Goal: Task Accomplishment & Management: Use online tool/utility

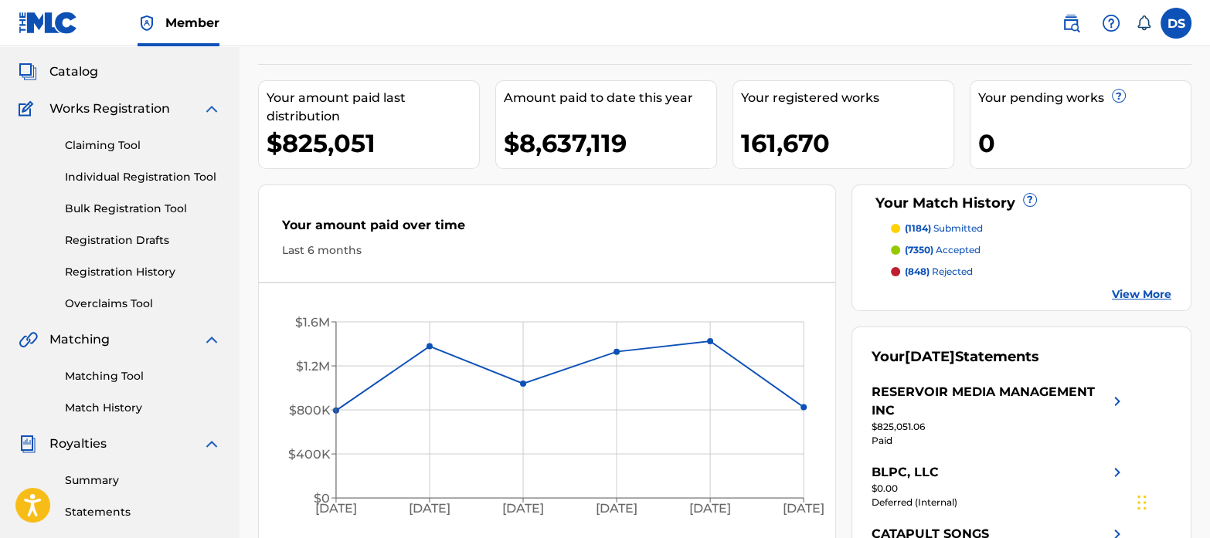
scroll to position [84, 0]
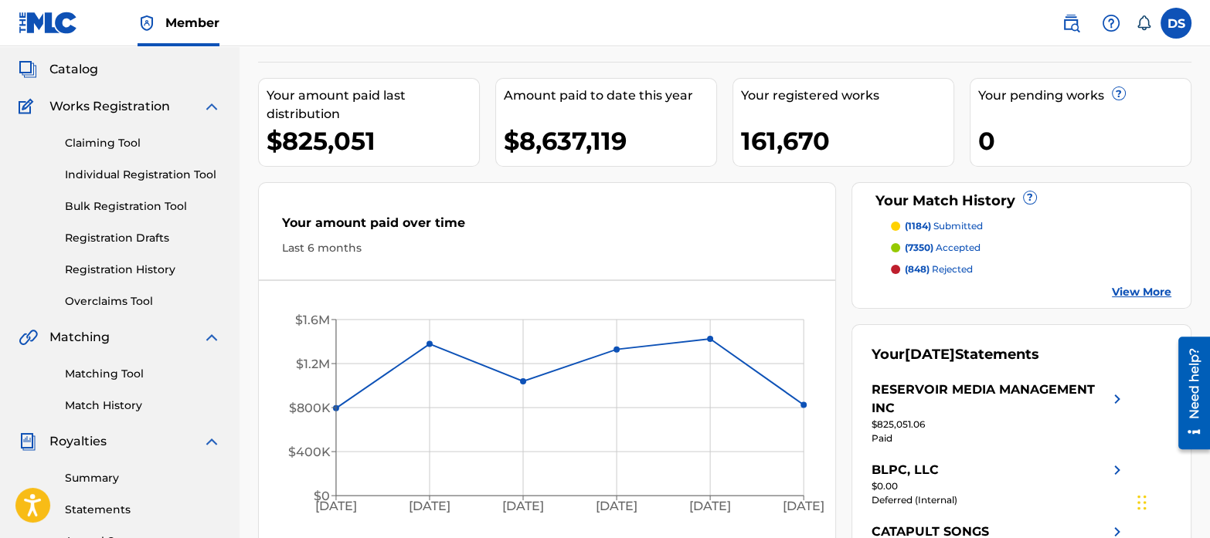
click at [116, 376] on link "Matching Tool" at bounding box center [143, 374] width 156 height 16
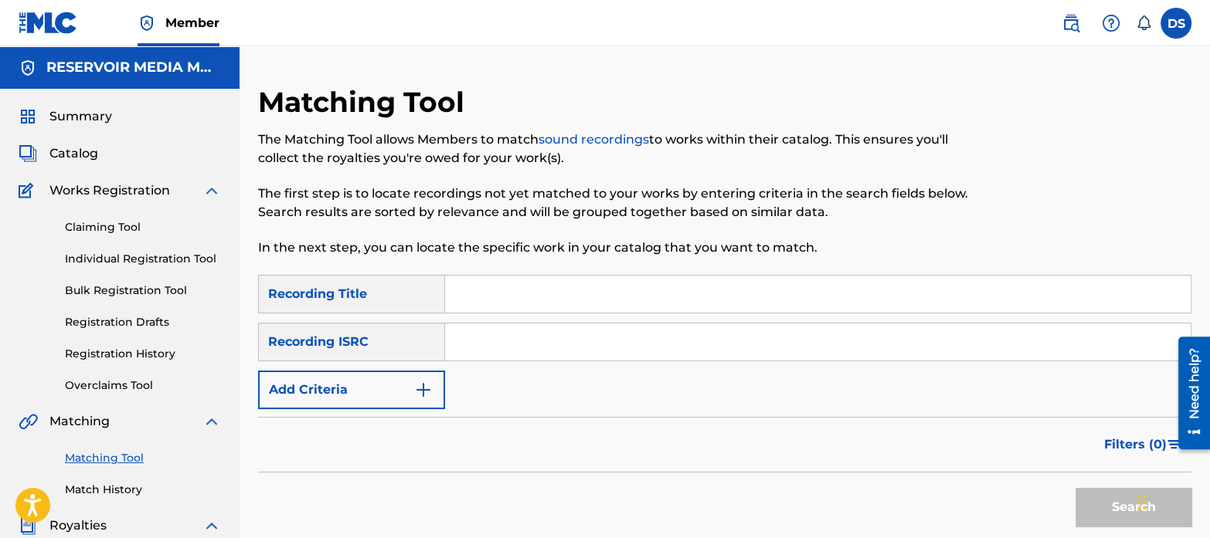
click at [518, 334] on input "Search Form" at bounding box center [817, 342] width 745 height 37
paste input "DEPI82202346"
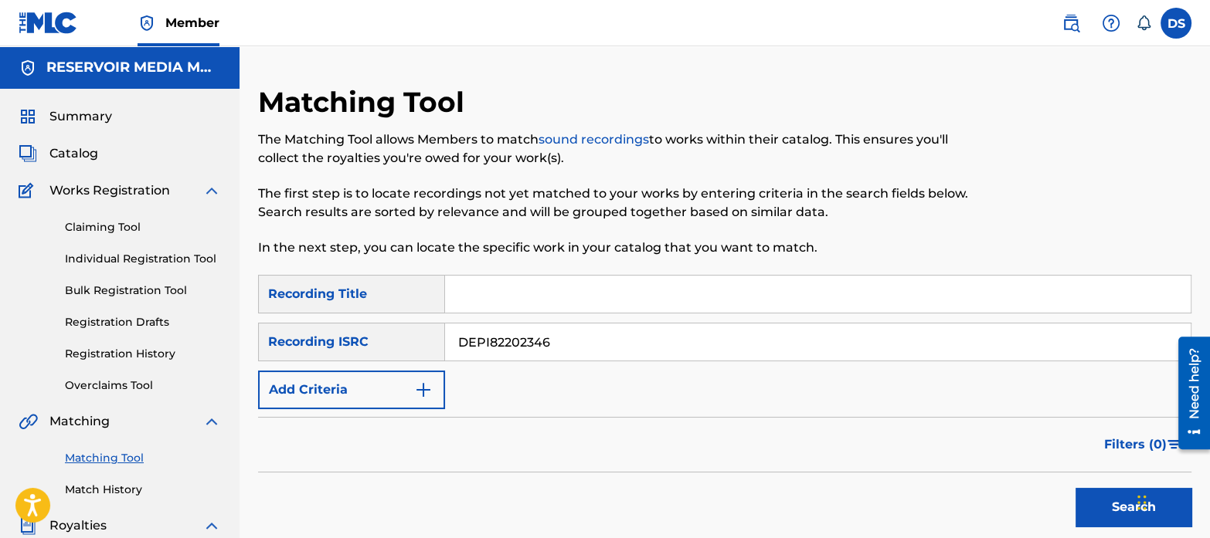
click at [518, 334] on input "DEPI82202346" at bounding box center [817, 342] width 745 height 37
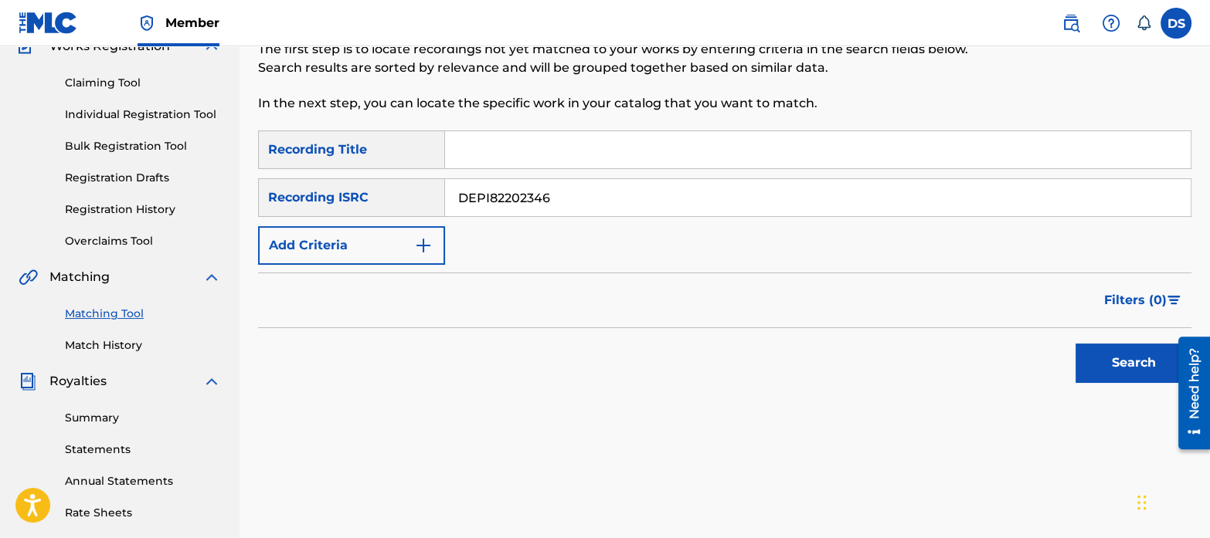
scroll to position [146, 0]
click at [1103, 355] on button "Search" at bounding box center [1133, 361] width 116 height 39
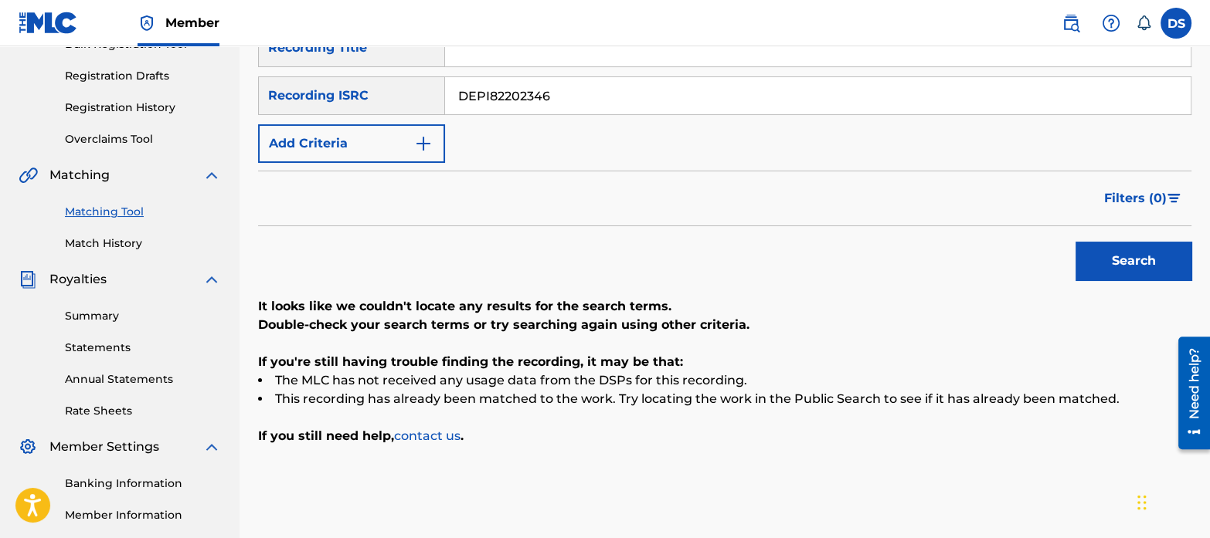
scroll to position [245, 0]
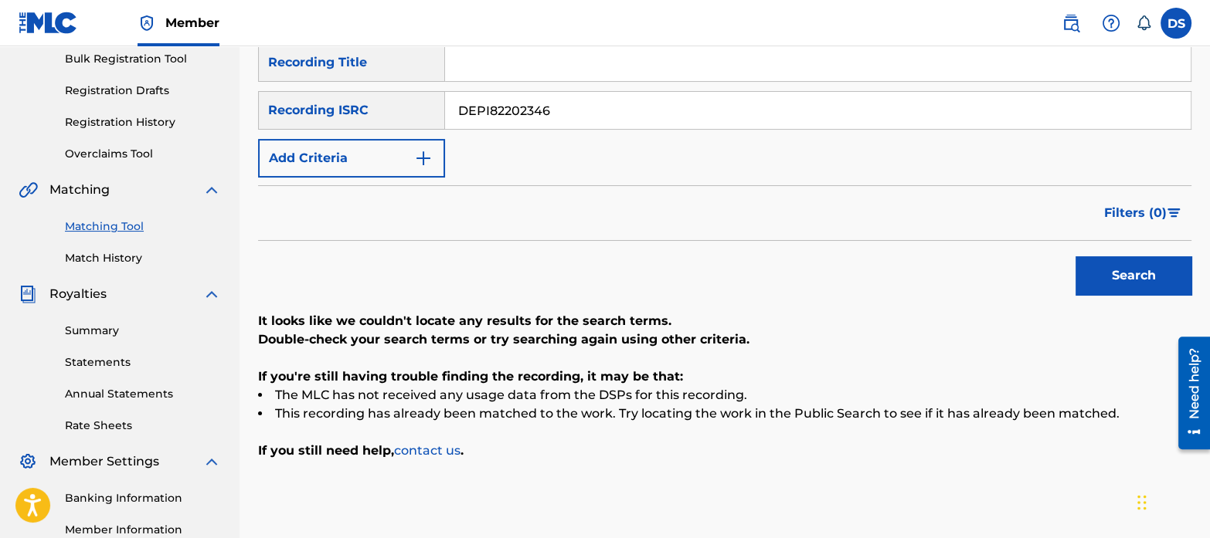
drag, startPoint x: 582, startPoint y: 87, endPoint x: 378, endPoint y: 9, distance: 218.1
click at [378, 9] on div "Member DS DS [PERSON_NAME] [EMAIL_ADDRESS][DOMAIN_NAME] Notification Preference…" at bounding box center [605, 247] width 1210 height 958
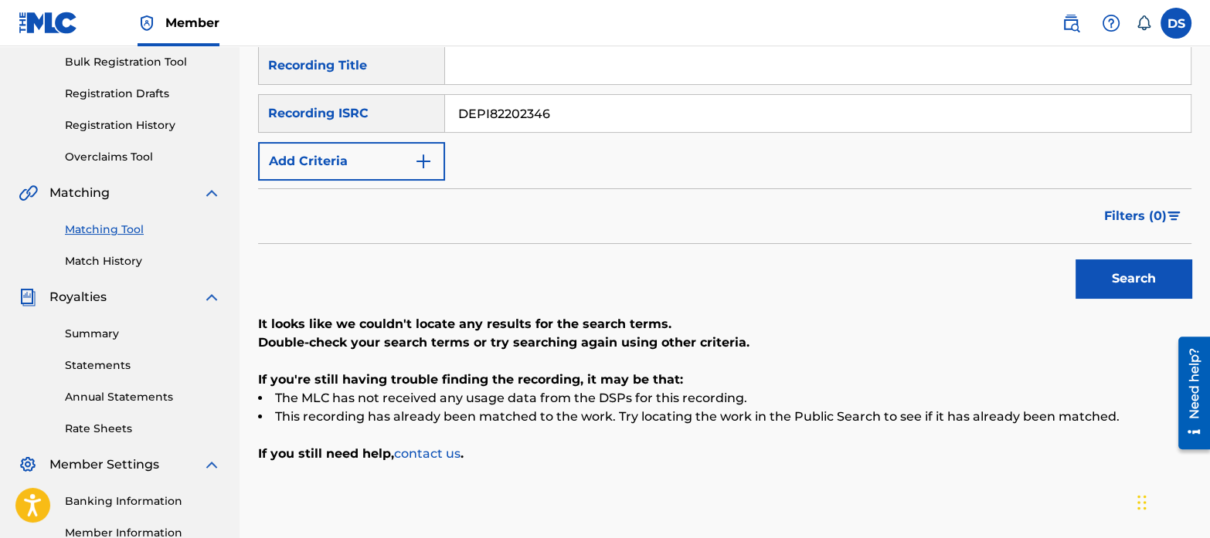
paste input "VE12000082"
type input "DEVE12000082"
click at [1075, 260] on button "Search" at bounding box center [1133, 279] width 116 height 39
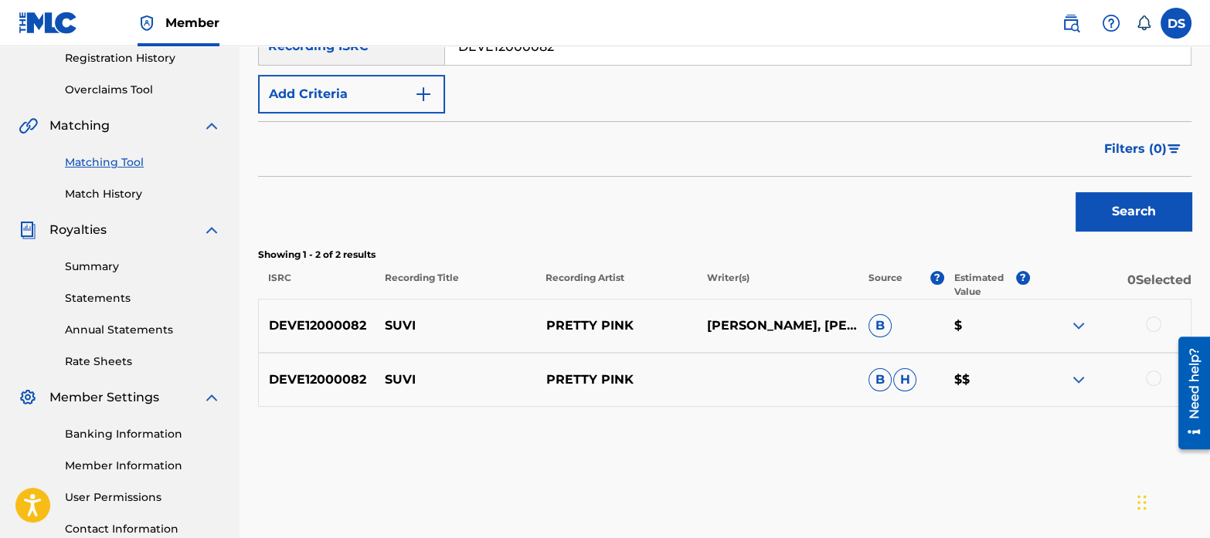
scroll to position [297, 0]
click at [1156, 328] on div at bounding box center [1153, 323] width 15 height 15
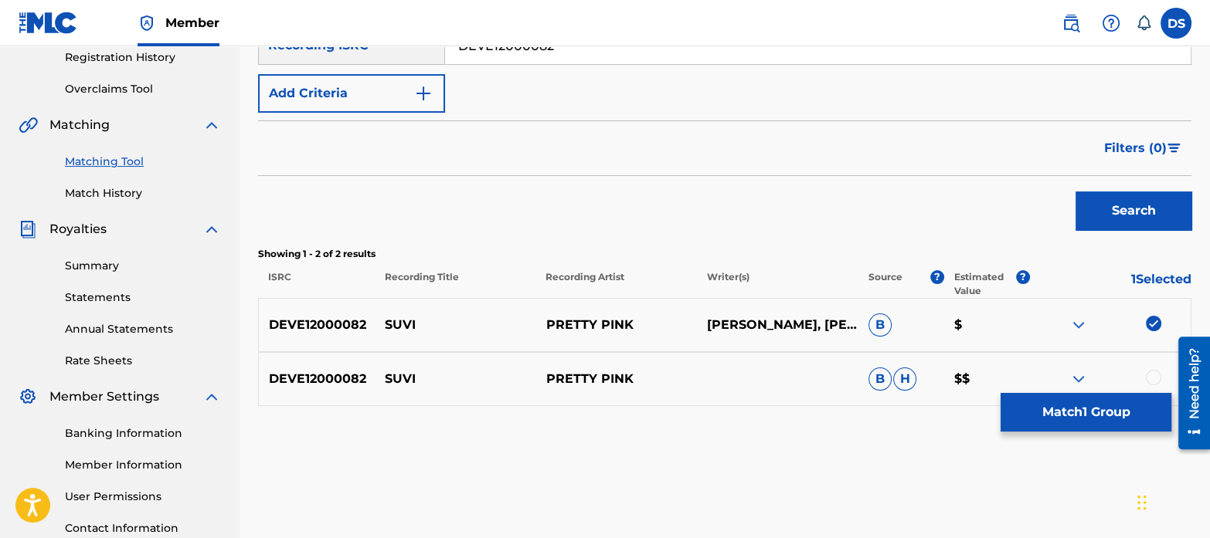
click at [1151, 376] on div at bounding box center [1153, 377] width 15 height 15
click at [1125, 402] on button "Match 2 Groups" at bounding box center [1085, 412] width 171 height 39
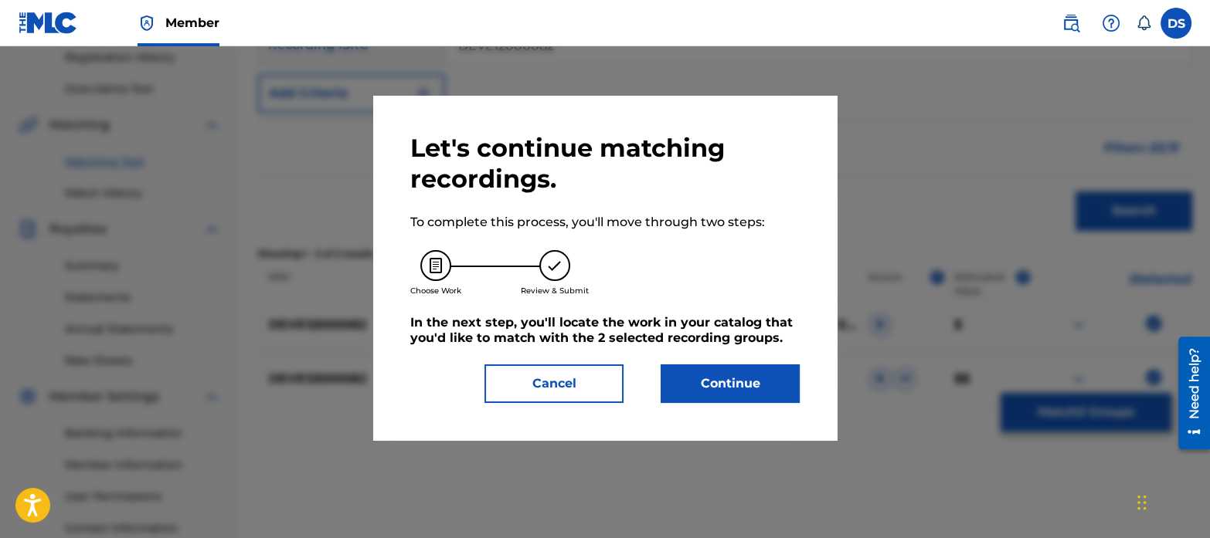
click at [768, 386] on button "Continue" at bounding box center [729, 384] width 139 height 39
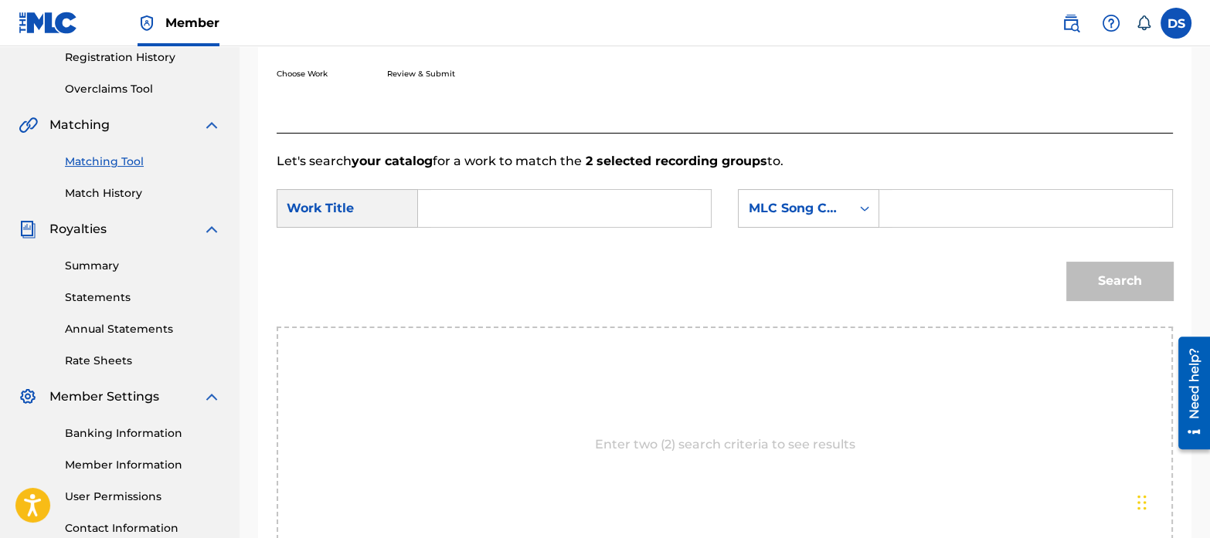
click at [502, 204] on input "Search Form" at bounding box center [564, 208] width 266 height 37
type input "suvi"
click at [807, 199] on div "MLC Song Code" at bounding box center [794, 208] width 93 height 19
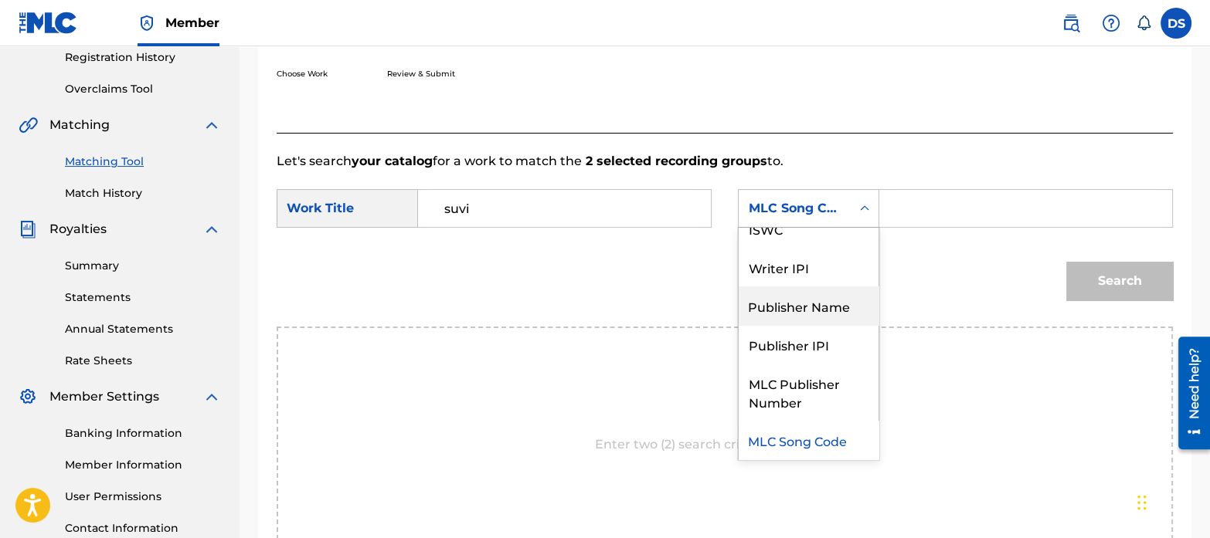
scroll to position [0, 0]
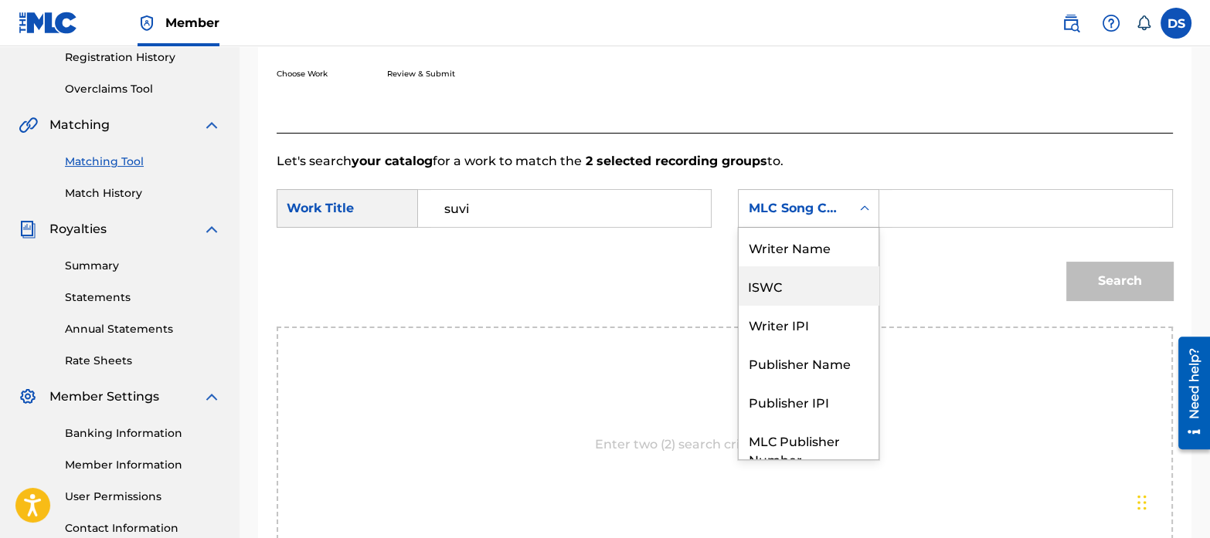
click at [786, 291] on div "ISWC" at bounding box center [808, 285] width 140 height 39
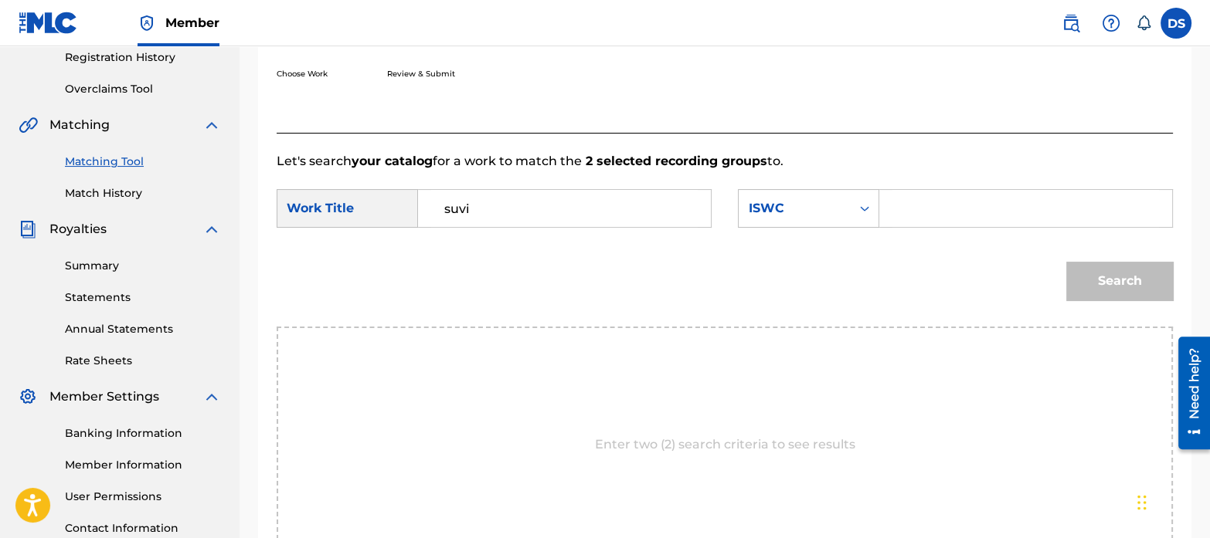
click at [908, 207] on input "Search Form" at bounding box center [1025, 208] width 266 height 37
paste input "T3009360270"
type input "T3009360270"
click at [1105, 279] on button "Search" at bounding box center [1119, 281] width 107 height 39
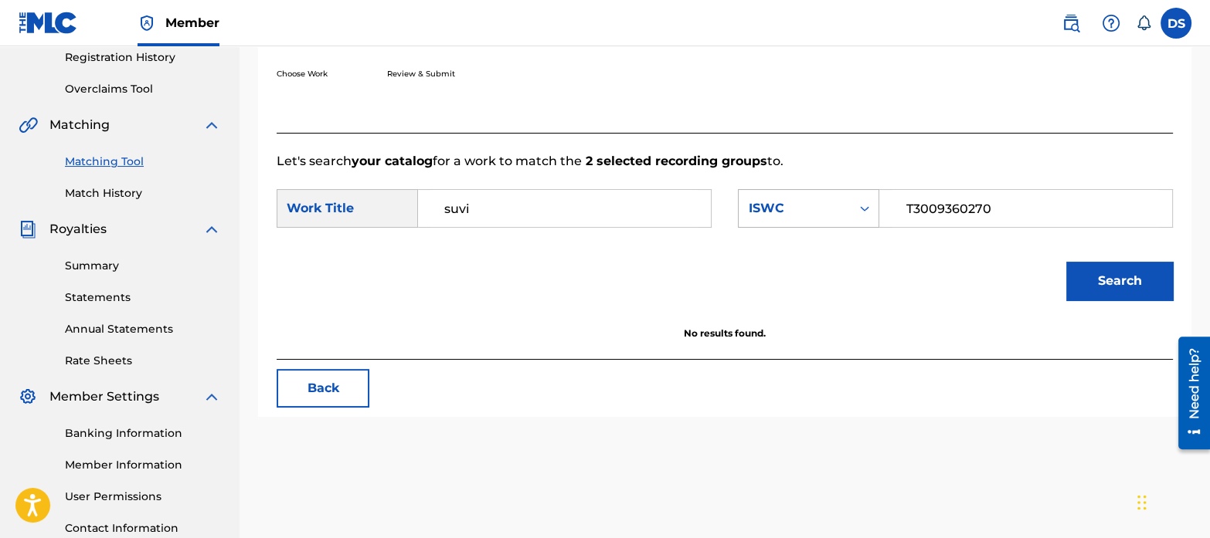
click at [788, 211] on div "ISWC" at bounding box center [794, 208] width 93 height 19
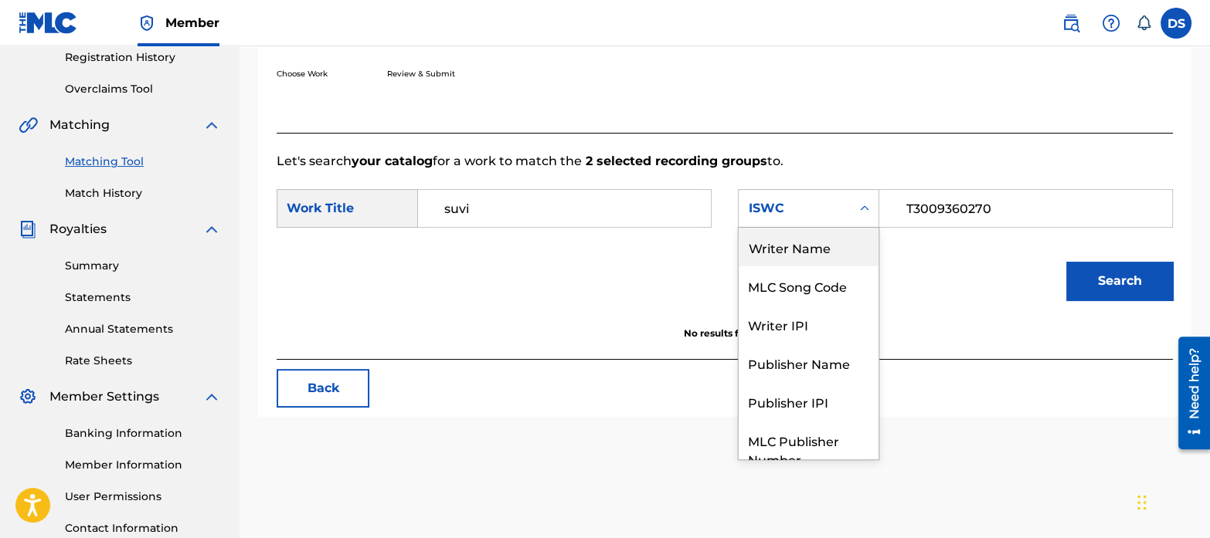
click at [772, 251] on div "Writer Name" at bounding box center [808, 247] width 140 height 39
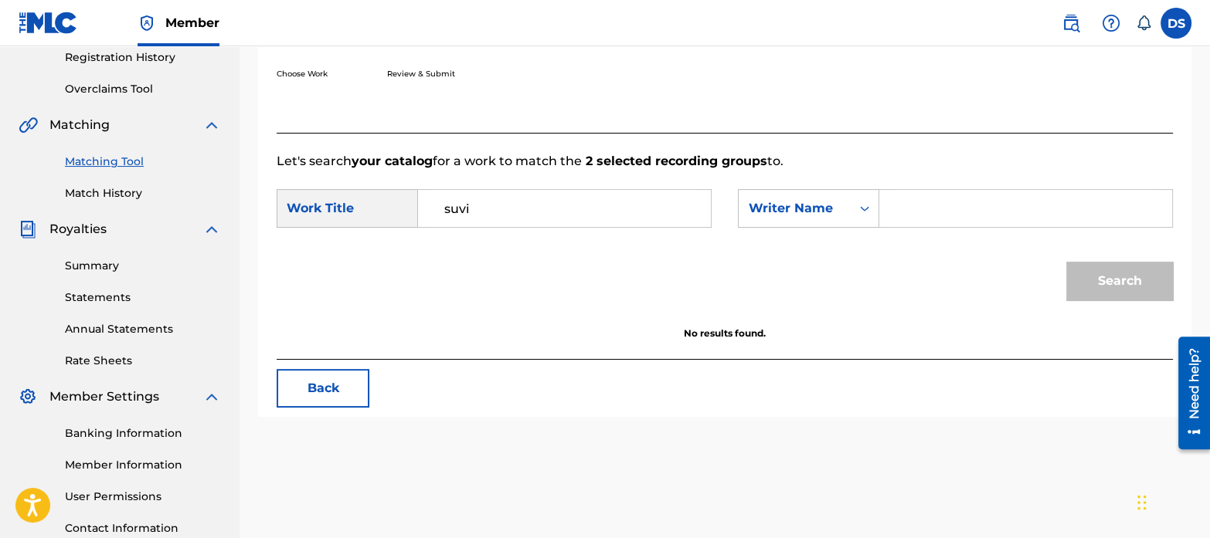
click at [928, 215] on input "Search Form" at bounding box center [1025, 208] width 266 height 37
paste input "[PERSON_NAME] [PERSON_NAME]"
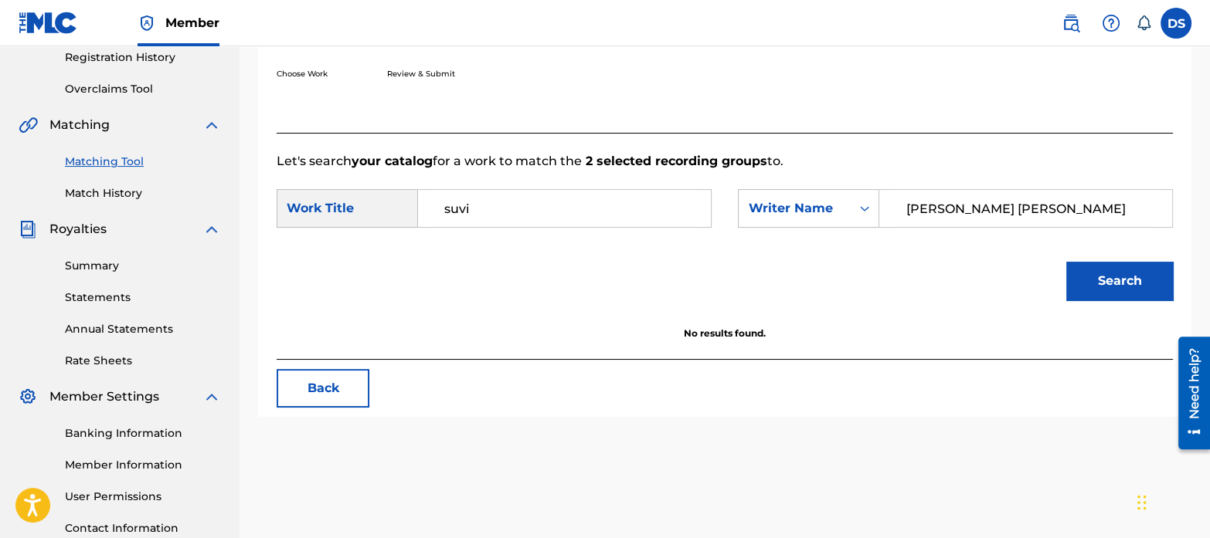
type input "[PERSON_NAME] [PERSON_NAME]"
click at [1066, 262] on button "Search" at bounding box center [1119, 281] width 107 height 39
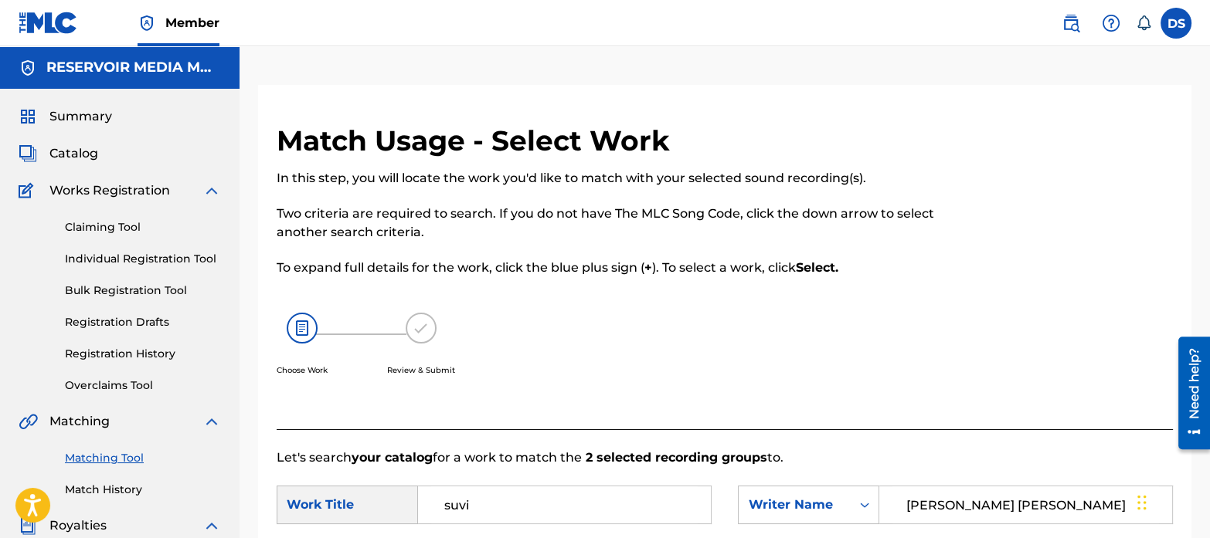
click at [127, 456] on link "Matching Tool" at bounding box center [143, 458] width 156 height 16
click at [112, 489] on link "Match History" at bounding box center [143, 490] width 156 height 16
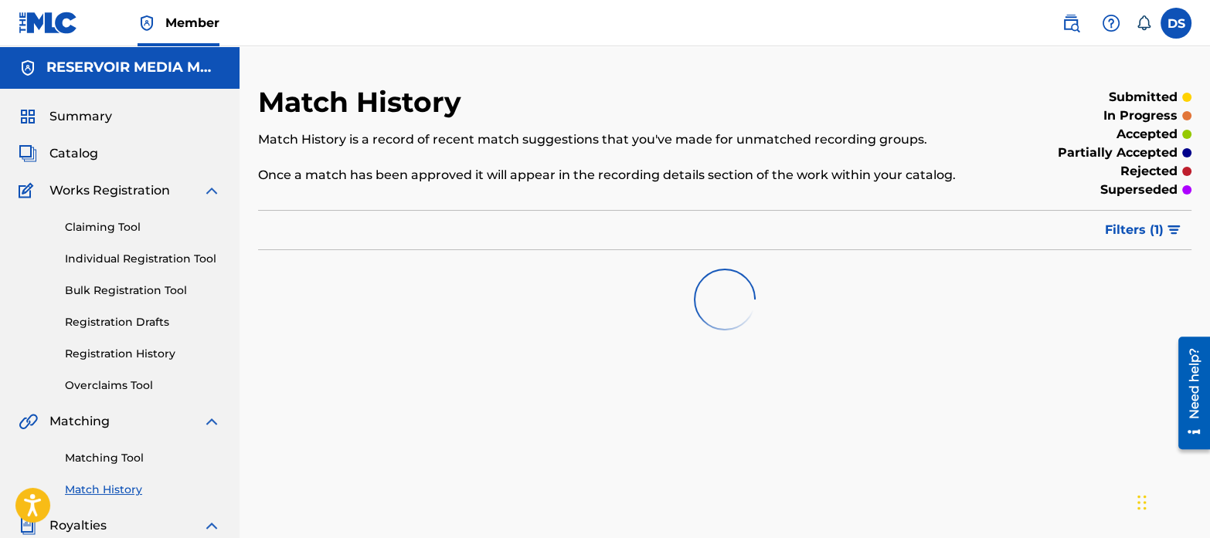
click at [104, 458] on link "Matching Tool" at bounding box center [143, 458] width 156 height 16
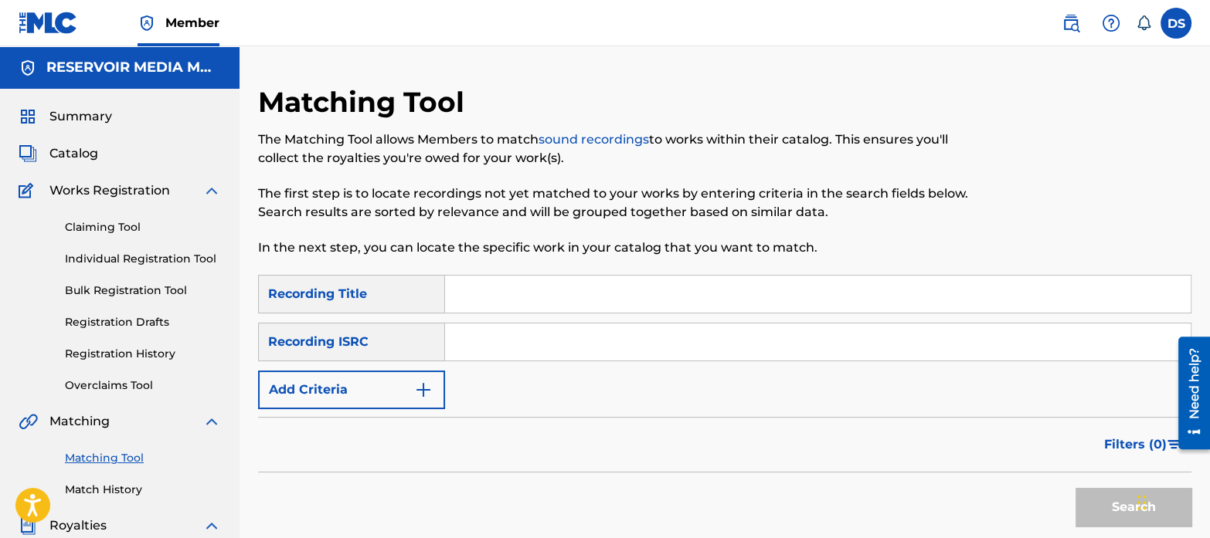
click at [556, 357] on input "Search Form" at bounding box center [817, 342] width 745 height 37
paste input "QMANG2220900"
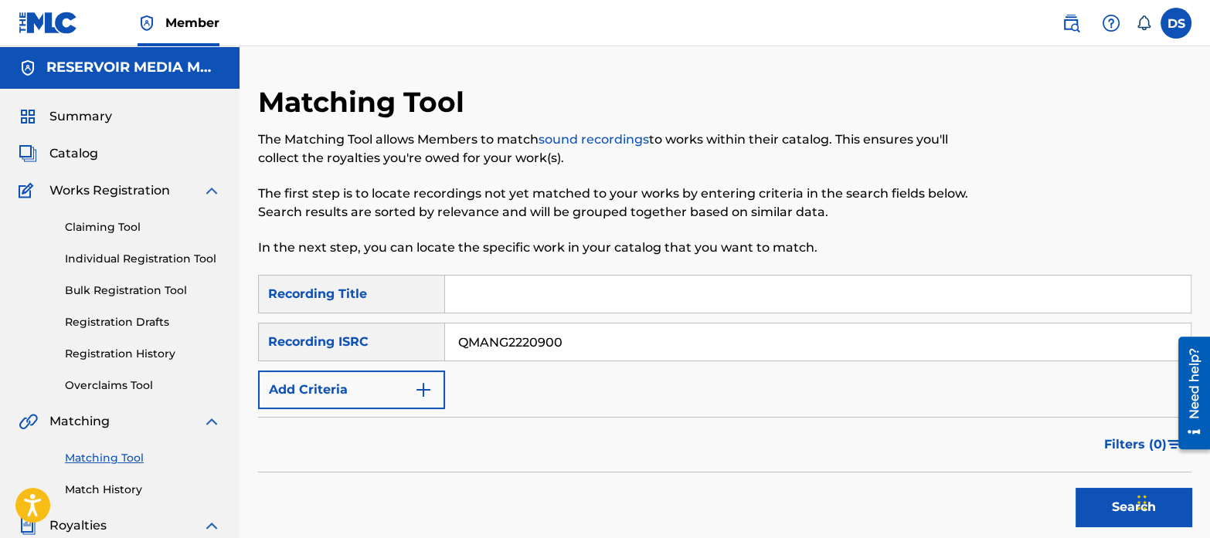
click at [1075, 488] on button "Search" at bounding box center [1133, 507] width 116 height 39
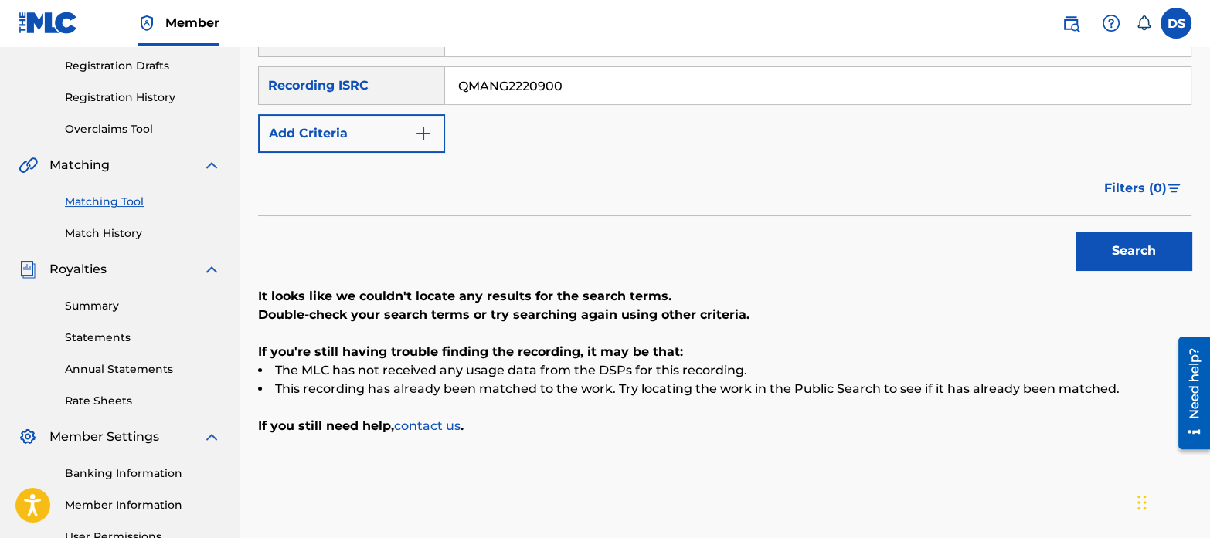
scroll to position [259, 0]
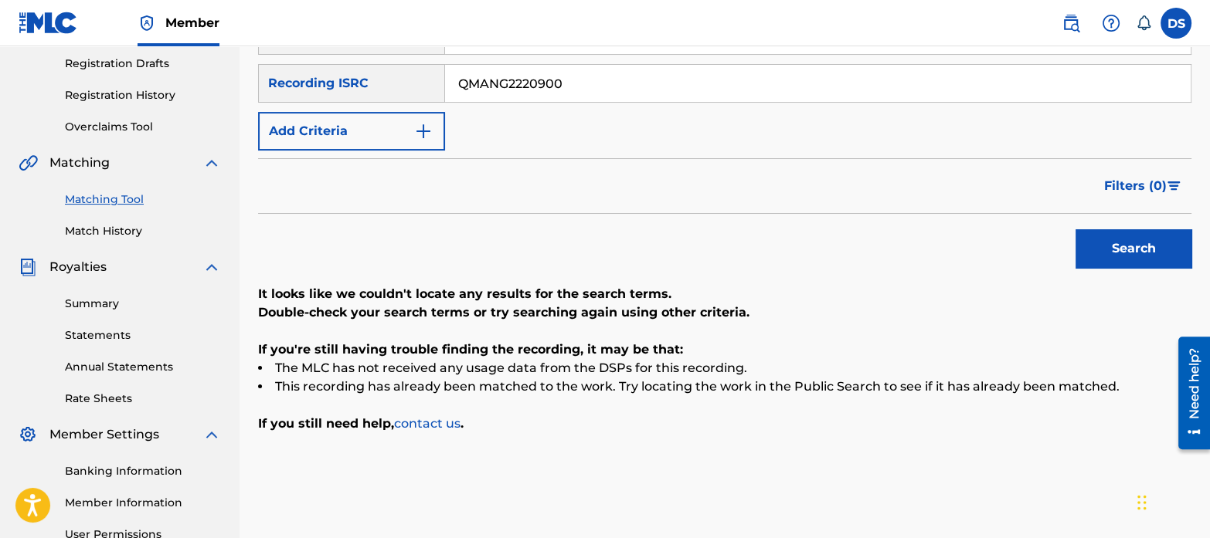
drag, startPoint x: 606, startPoint y: 101, endPoint x: 426, endPoint y: 56, distance: 185.7
click at [426, 56] on div "SearchWithCriteriaf69510d7-1c9a-40bf-bbc1-13297ca5366a Recording Title SearchWi…" at bounding box center [724, 83] width 933 height 134
paste input "DEEK22300196"
type input "DEEK22300196"
click at [1128, 236] on button "Search" at bounding box center [1133, 248] width 116 height 39
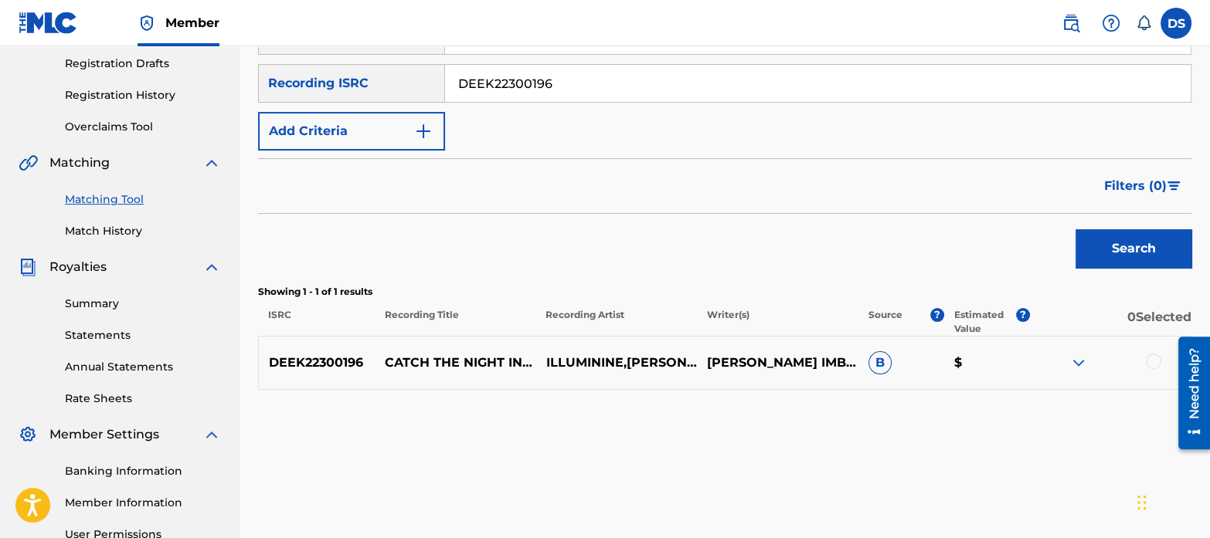
scroll to position [341, 0]
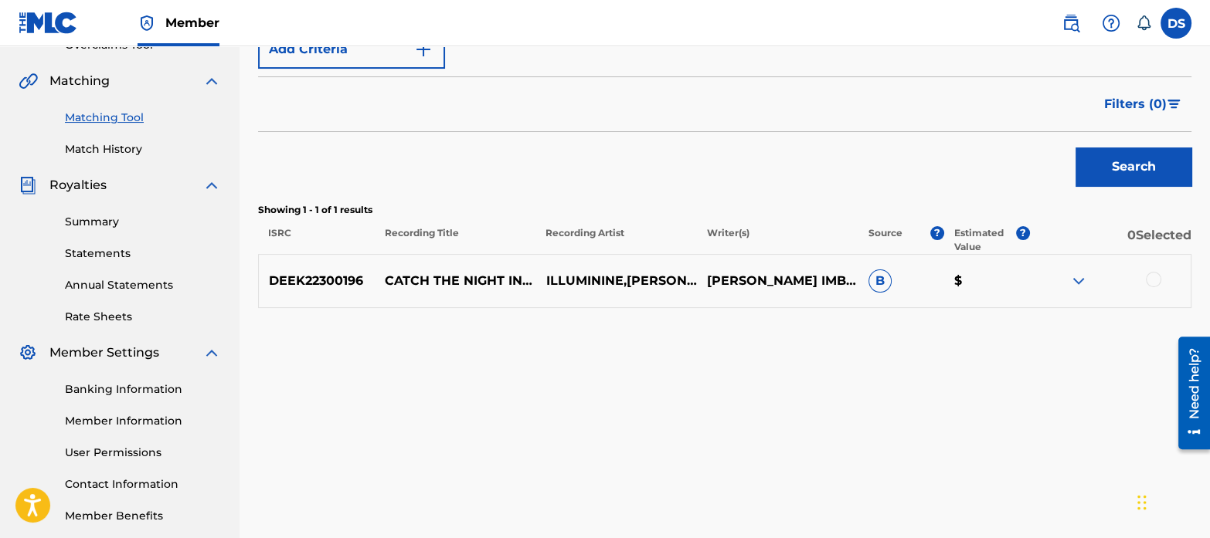
click at [1152, 275] on div at bounding box center [1153, 279] width 15 height 15
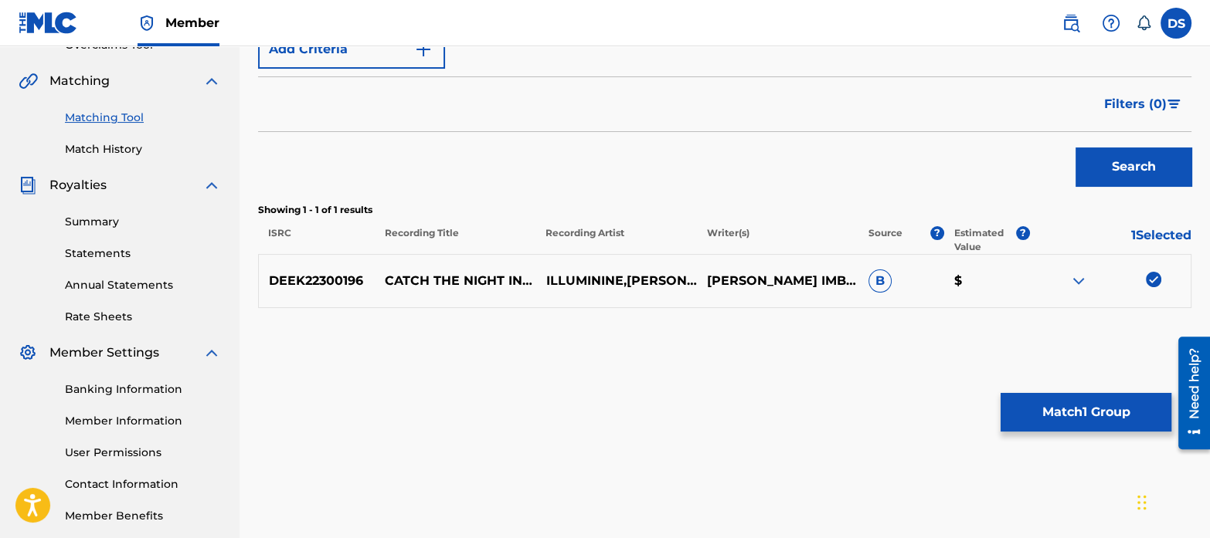
click at [1077, 411] on button "Match 1 Group" at bounding box center [1085, 412] width 171 height 39
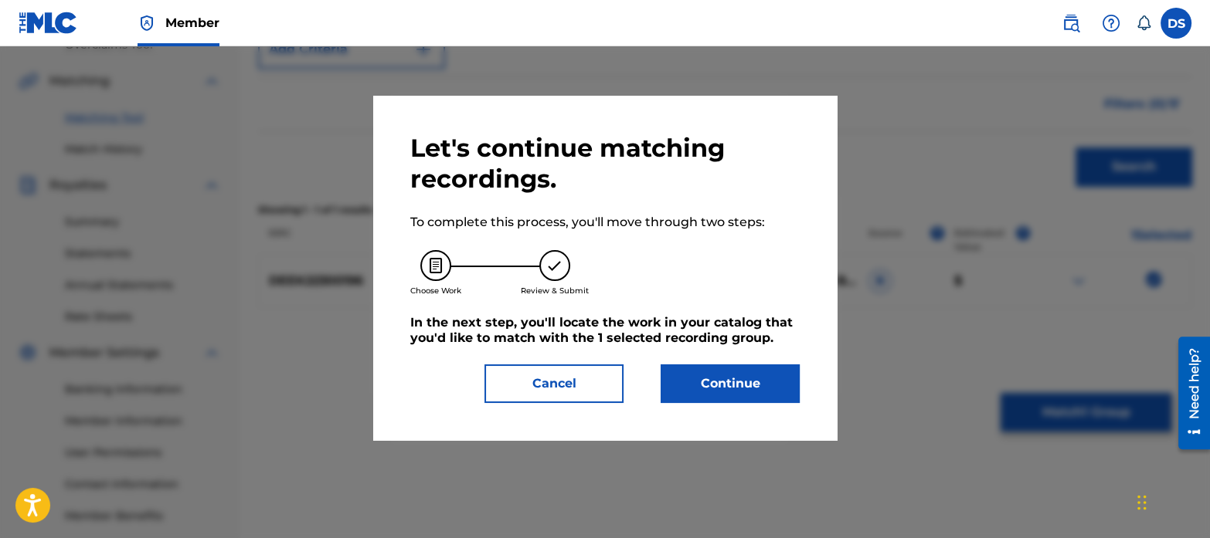
click at [739, 377] on button "Continue" at bounding box center [729, 384] width 139 height 39
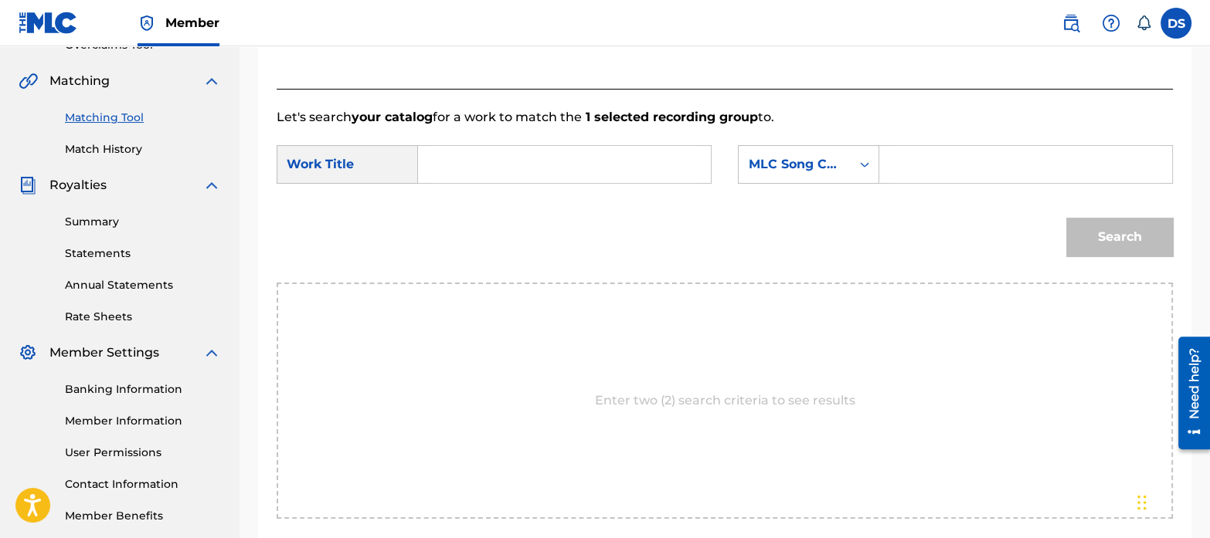
click at [467, 163] on input "Search Form" at bounding box center [564, 164] width 266 height 37
paste input "CATCH THE NIGHT IN MARBLE - [PERSON_NAME] REWORK"
type input "CATCH THE NIGHT IN MARBLE - [PERSON_NAME] REWORK"
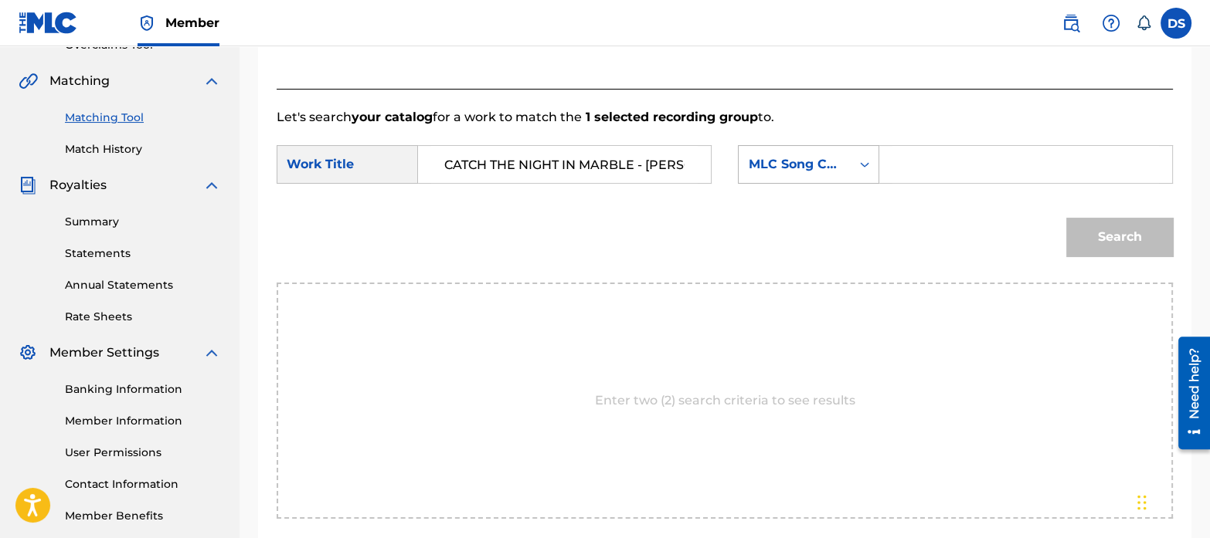
click at [789, 175] on div "MLC Song Code" at bounding box center [794, 164] width 112 height 29
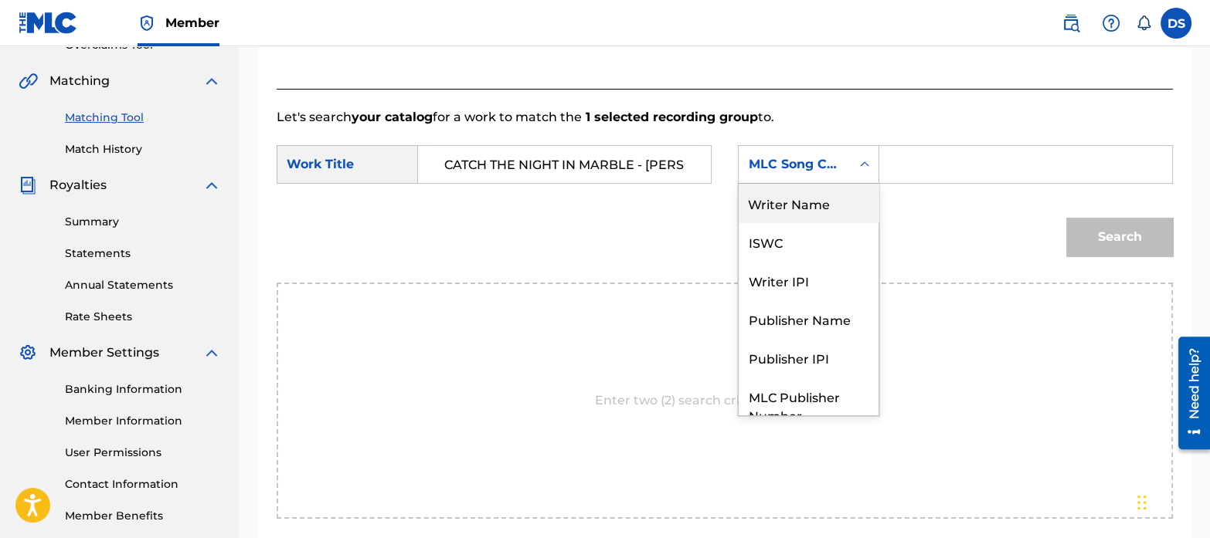
click at [789, 208] on div "Writer Name" at bounding box center [808, 203] width 140 height 39
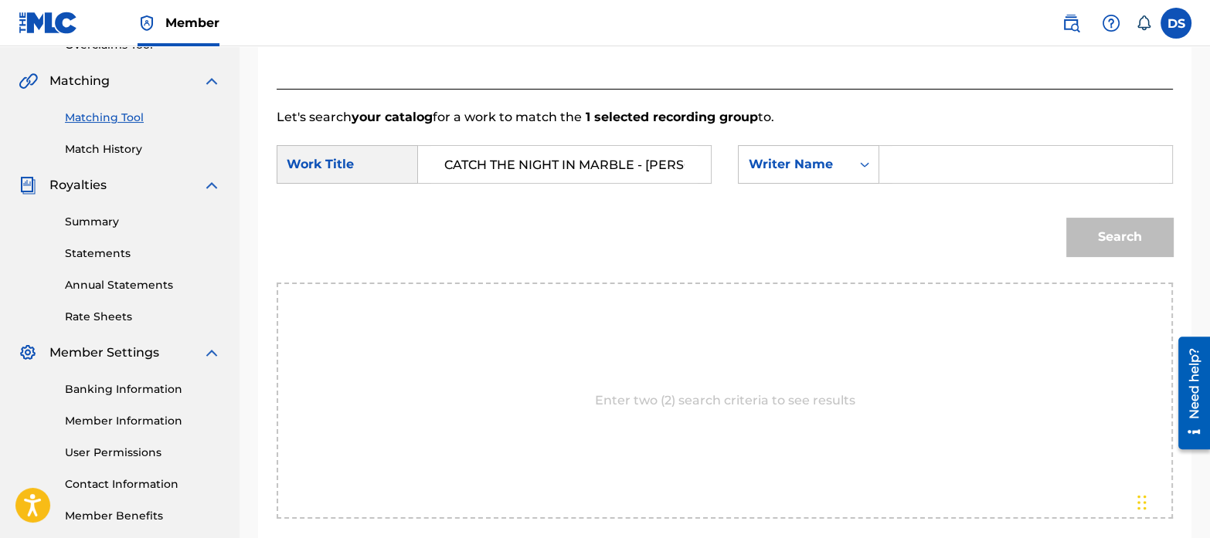
click at [900, 168] on input "Search Form" at bounding box center [1025, 164] width 266 height 37
paste input "[PERSON_NAME] [PERSON_NAME] A Imbrechts"
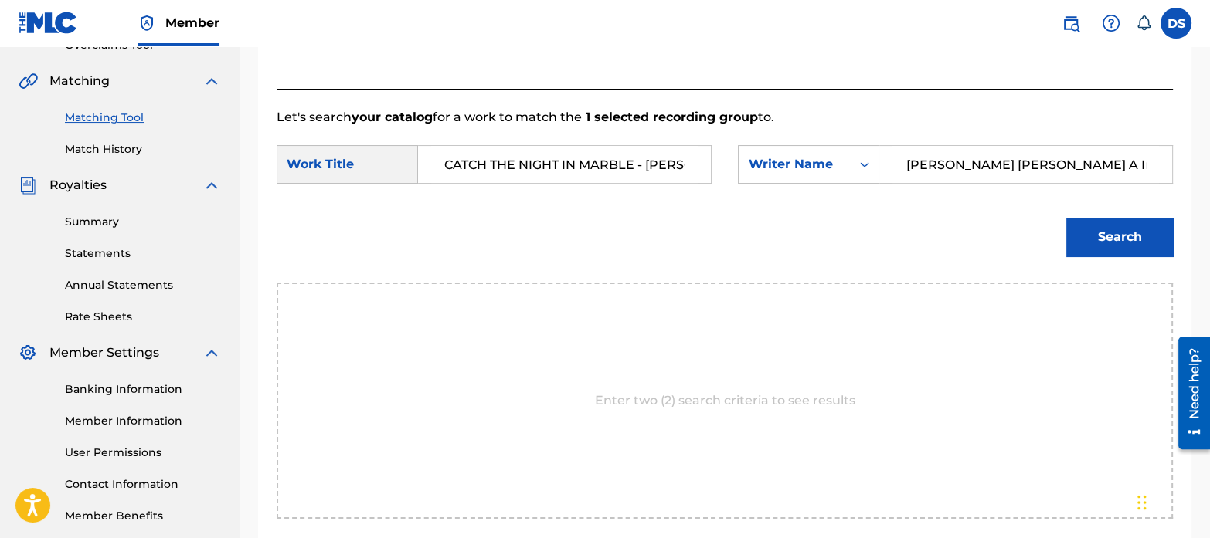
type input "[PERSON_NAME] [PERSON_NAME] A Imbrechts"
click at [1107, 250] on button "Search" at bounding box center [1119, 237] width 107 height 39
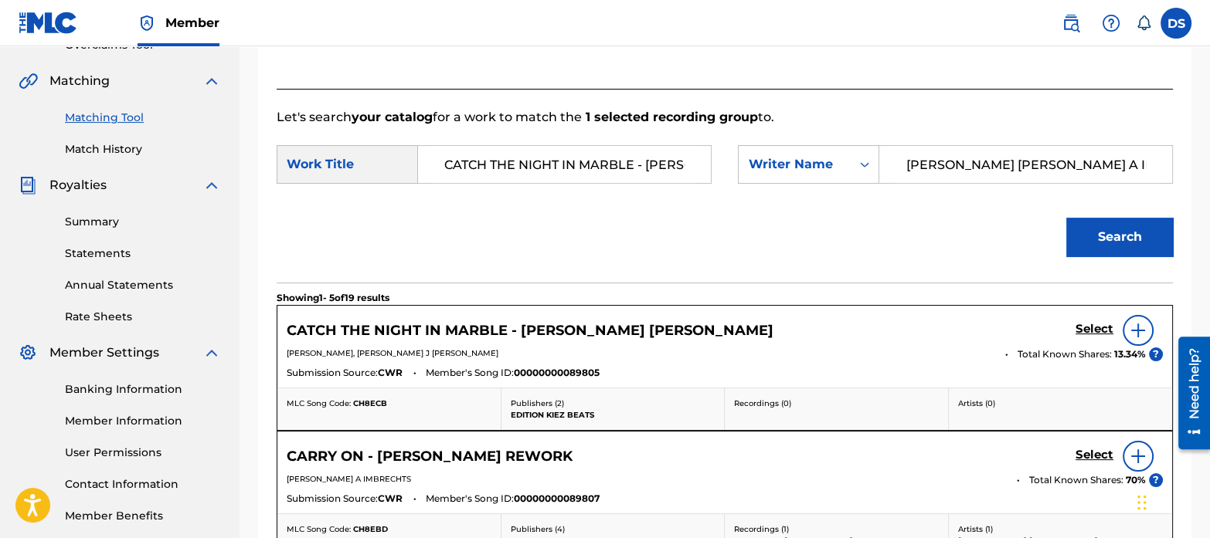
click at [1085, 323] on h5 "Select" at bounding box center [1094, 329] width 38 height 15
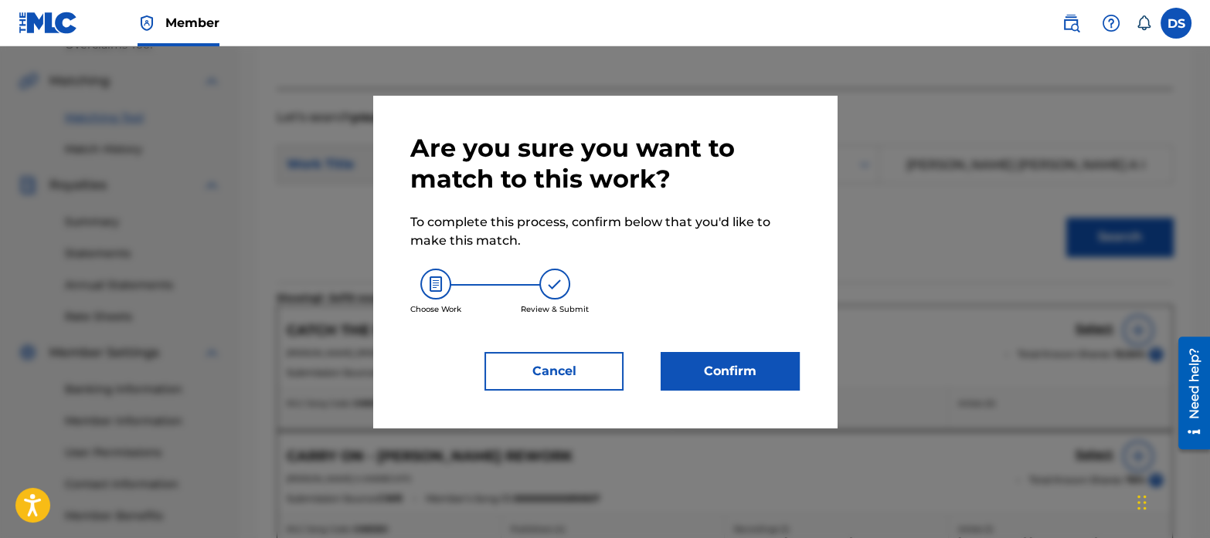
click at [752, 368] on button "Confirm" at bounding box center [729, 371] width 139 height 39
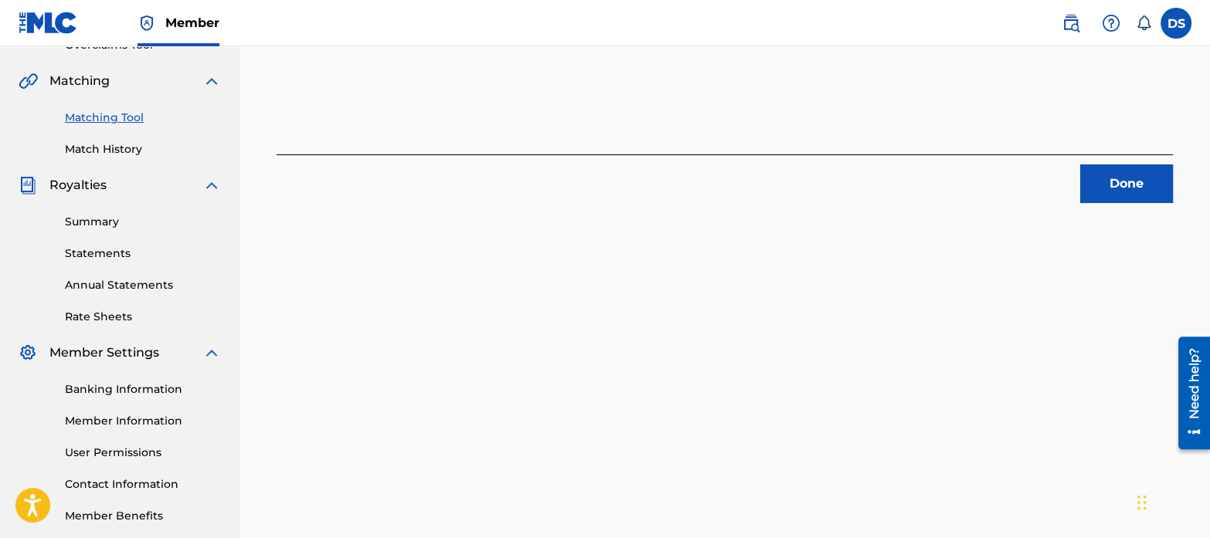
click at [1123, 180] on button "Done" at bounding box center [1126, 184] width 93 height 39
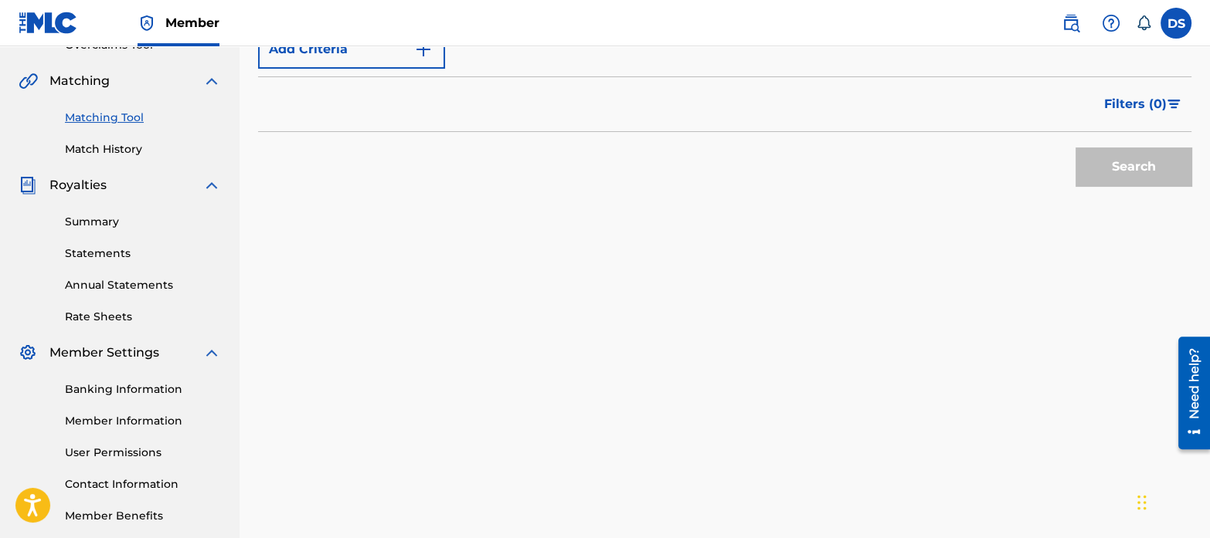
click at [499, 245] on div "Matching Tool The Matching Tool allows Members to match sound recordings to wor…" at bounding box center [724, 143] width 933 height 799
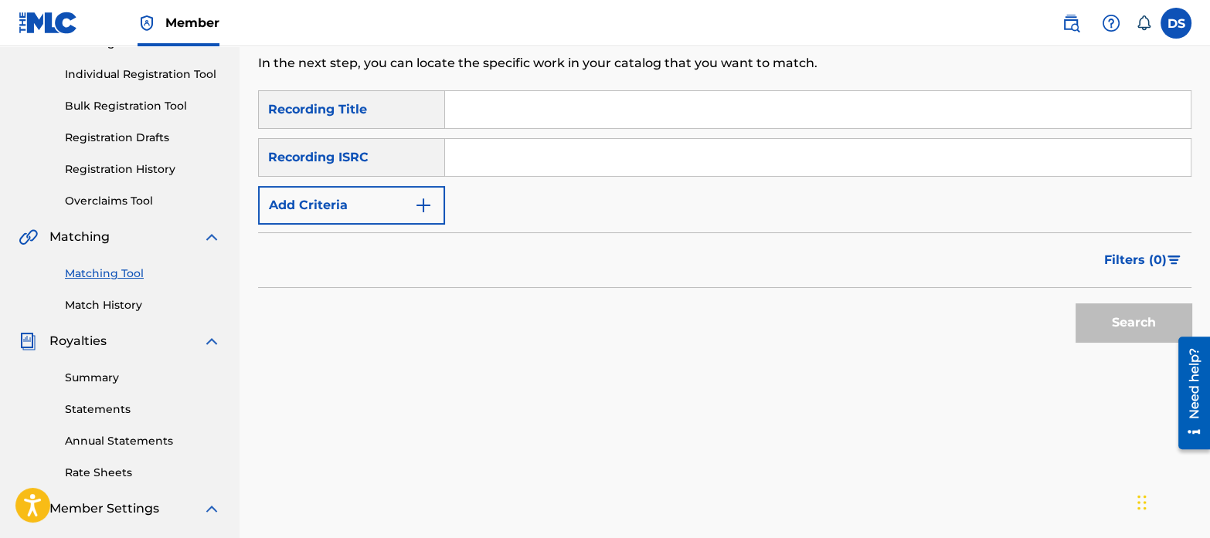
scroll to position [181, 0]
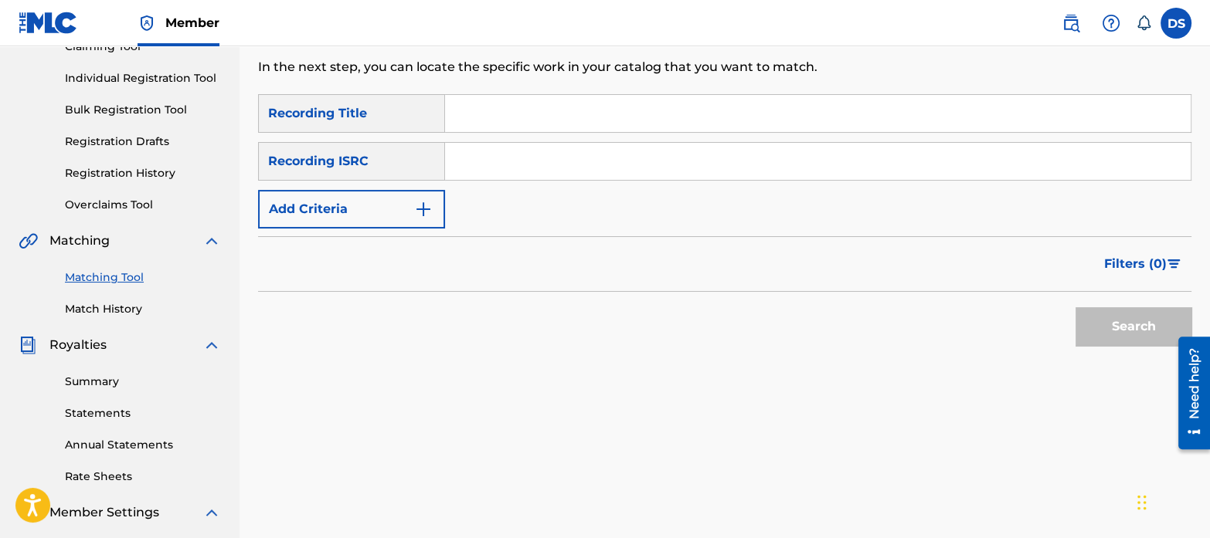
click at [528, 158] on input "Search Form" at bounding box center [817, 161] width 745 height 37
paste input "DEY202000282"
type input "DEY202000282"
click at [1075, 307] on button "Search" at bounding box center [1133, 326] width 116 height 39
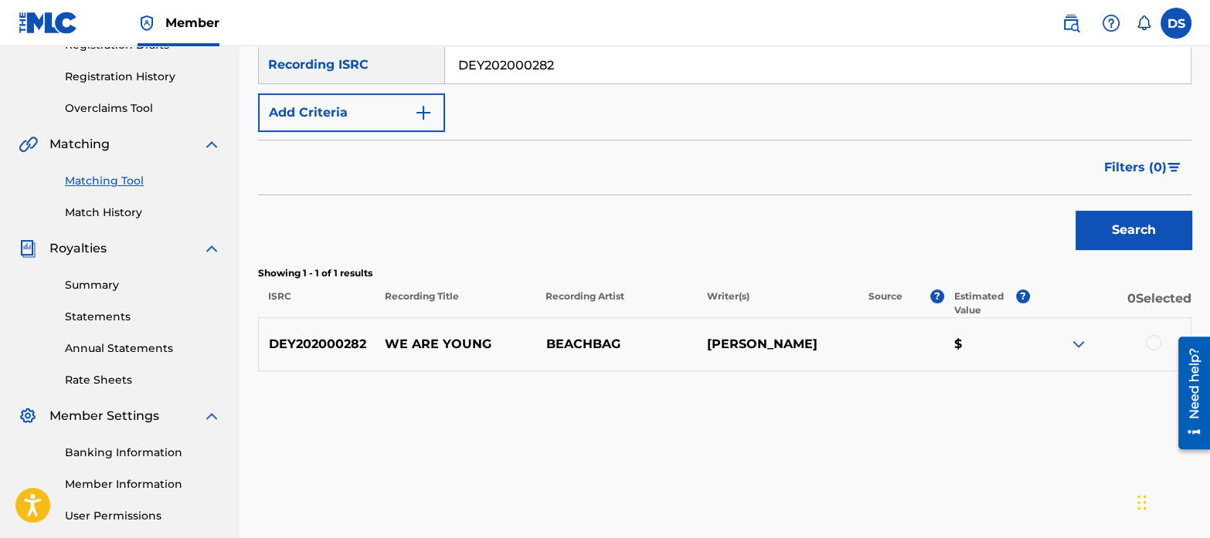
scroll to position [278, 0]
click at [1150, 347] on div at bounding box center [1153, 341] width 15 height 15
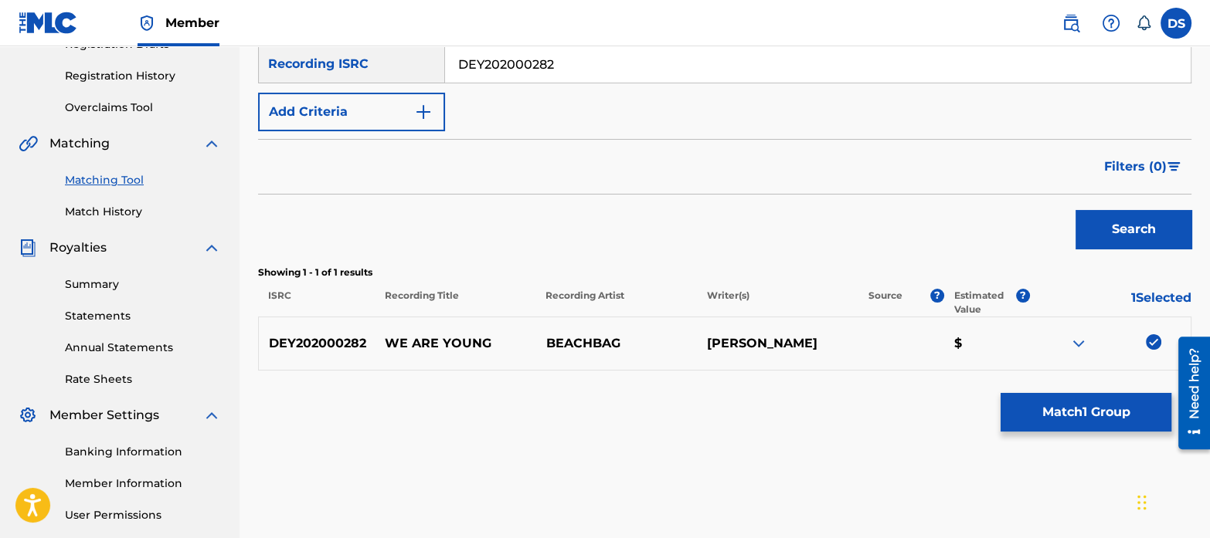
click at [1029, 419] on button "Match 1 Group" at bounding box center [1085, 412] width 171 height 39
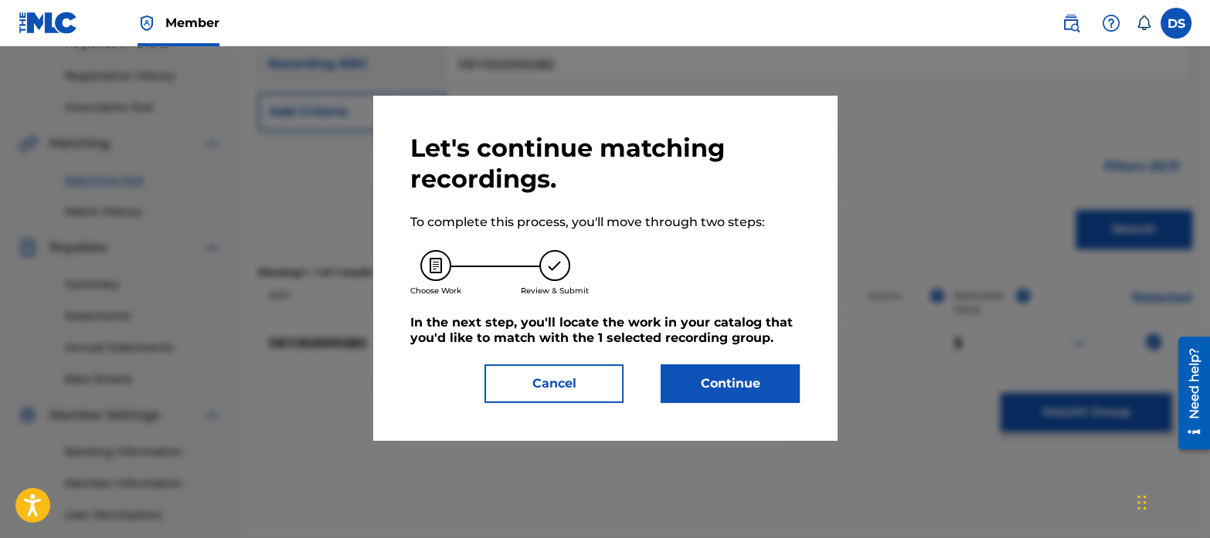
click at [748, 402] on button "Continue" at bounding box center [729, 384] width 139 height 39
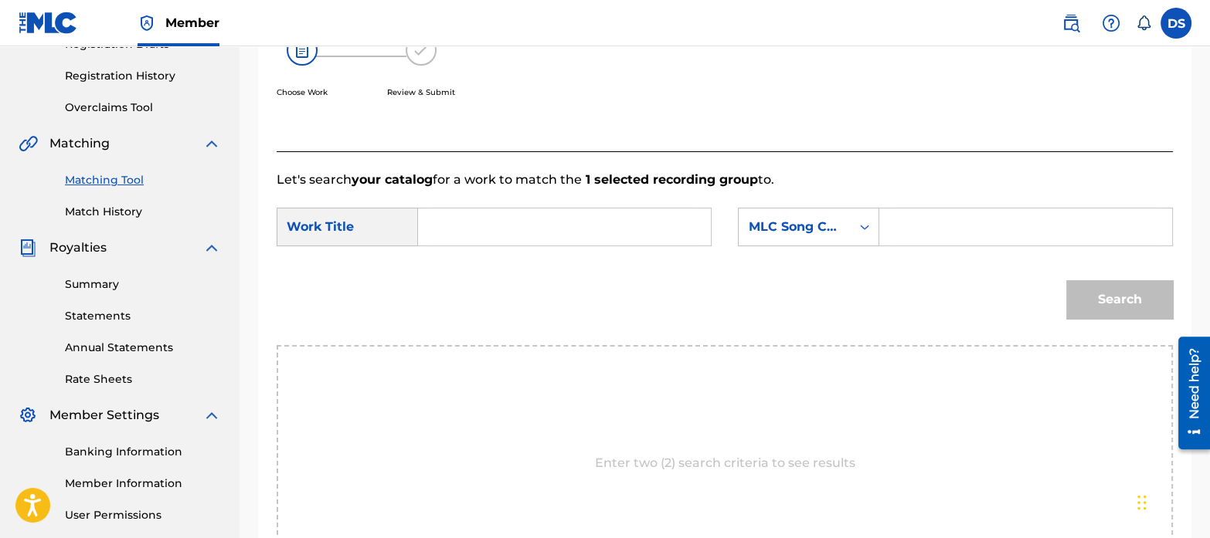
click at [560, 229] on input "Search Form" at bounding box center [564, 227] width 266 height 37
type input "we are young"
click at [707, 297] on div "Search" at bounding box center [725, 305] width 896 height 80
click at [826, 227] on div "MLC Song Code" at bounding box center [794, 227] width 93 height 19
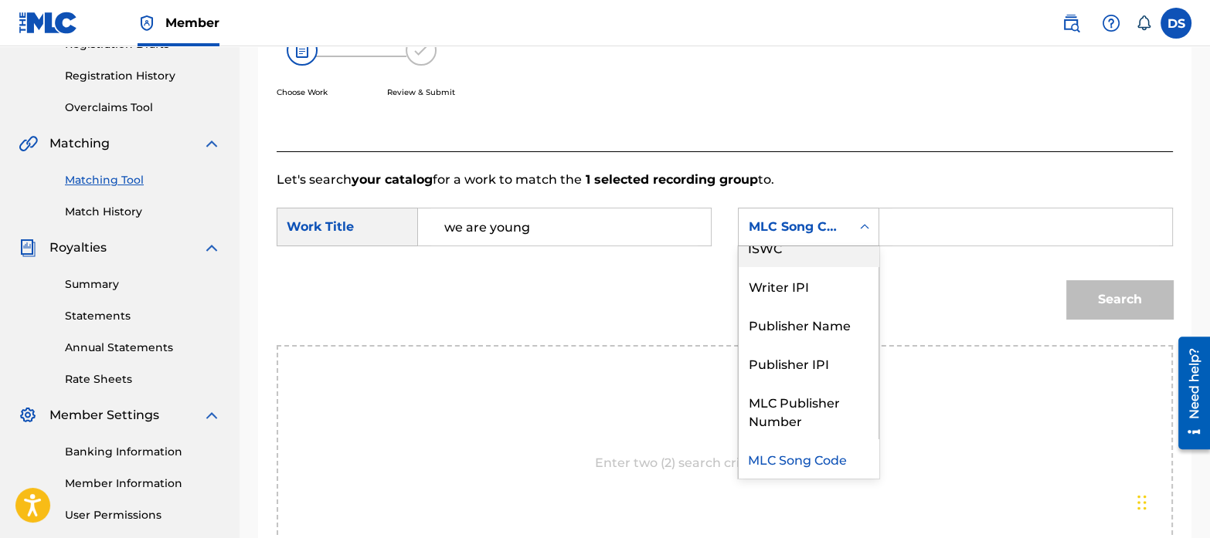
scroll to position [0, 0]
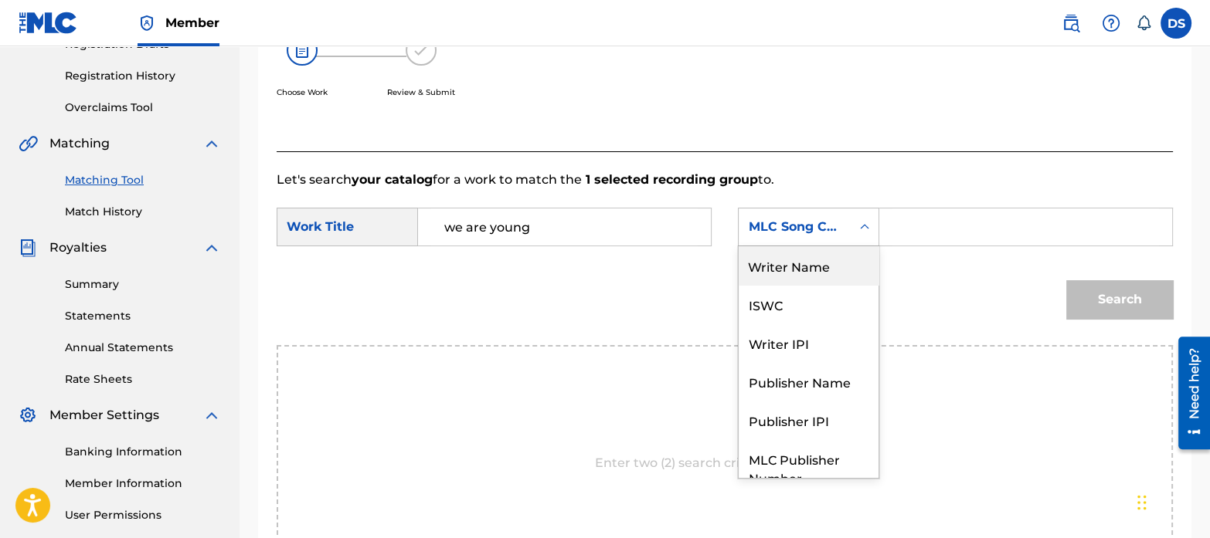
click at [780, 266] on div "Writer Name" at bounding box center [808, 265] width 140 height 39
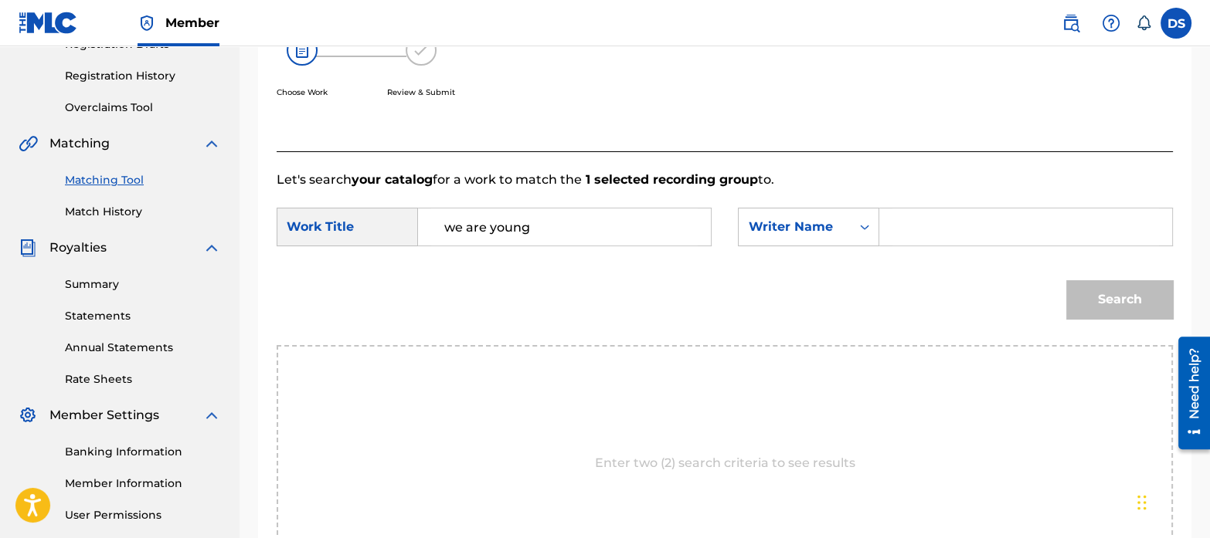
click at [937, 225] on input "Search Form" at bounding box center [1025, 227] width 266 height 37
paste input "[PERSON_NAME]"
type input "[PERSON_NAME]"
click at [1105, 295] on button "Search" at bounding box center [1119, 299] width 107 height 39
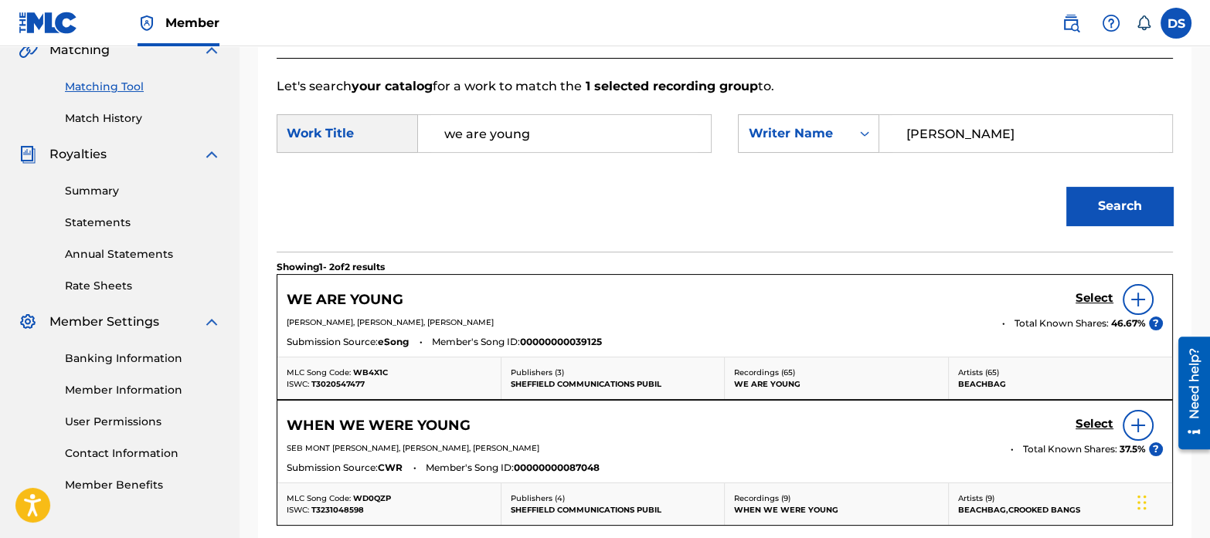
scroll to position [372, 0]
click at [1096, 300] on h5 "Select" at bounding box center [1094, 297] width 38 height 15
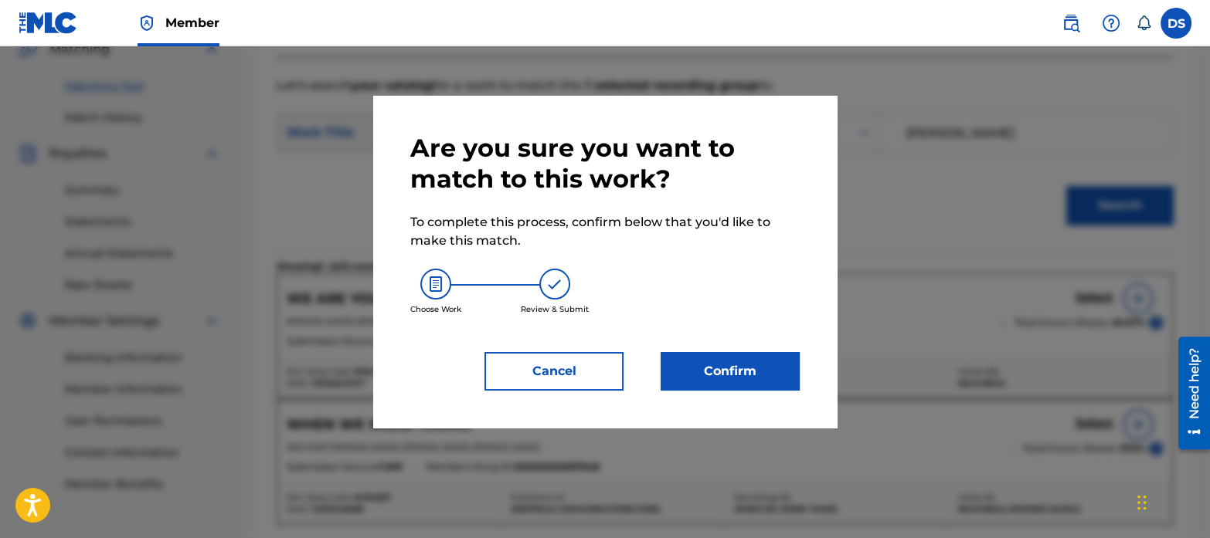
click at [749, 368] on button "Confirm" at bounding box center [729, 371] width 139 height 39
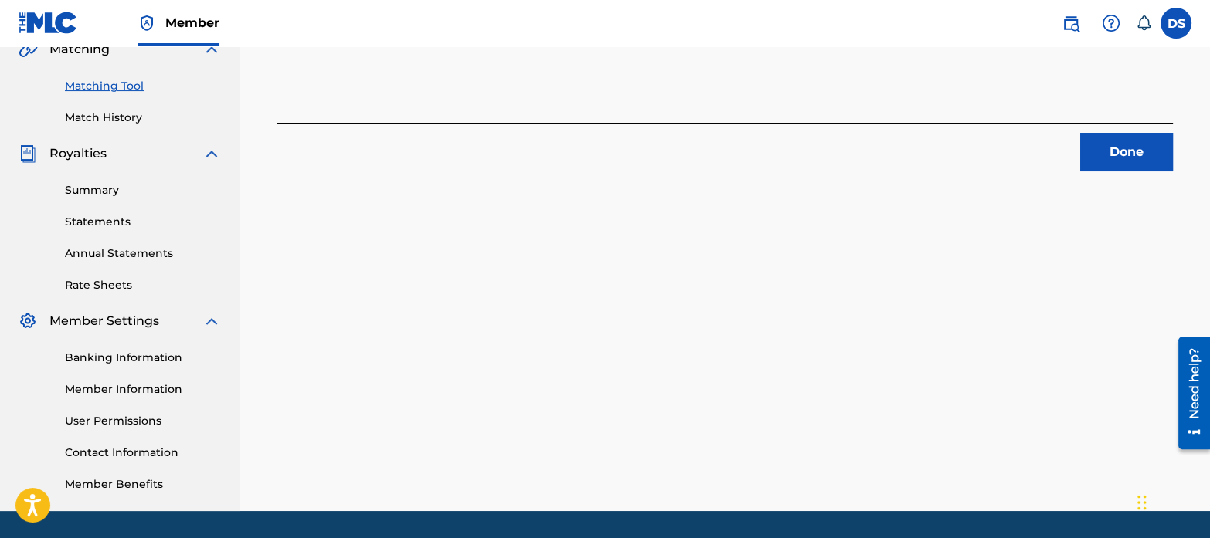
click at [1110, 158] on button "Done" at bounding box center [1126, 152] width 93 height 39
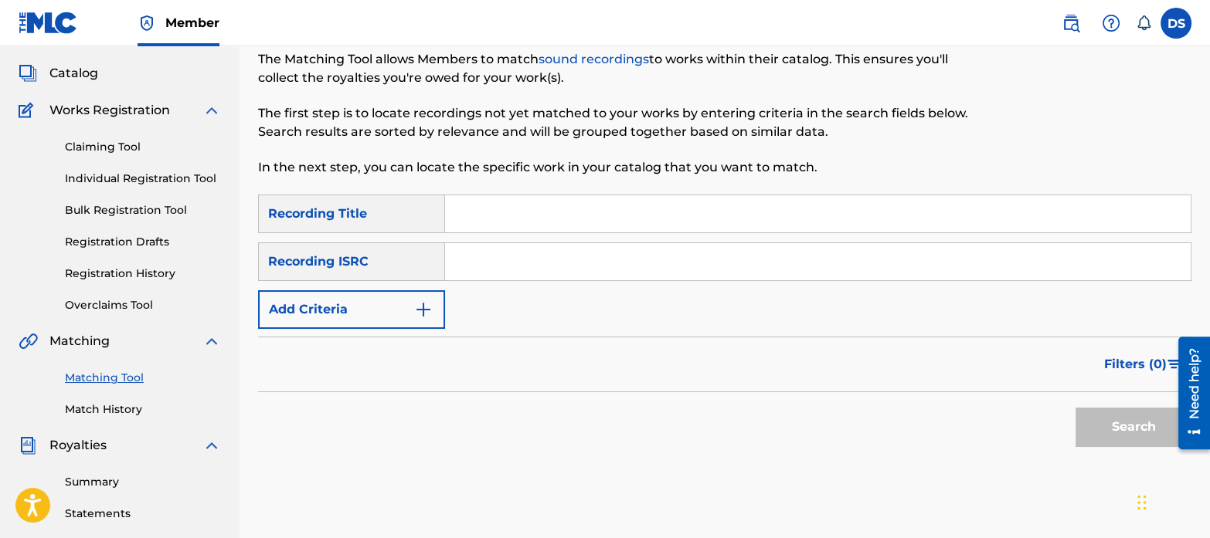
scroll to position [79, 0]
click at [538, 273] on input "Search Form" at bounding box center [817, 263] width 745 height 37
paste input "NLF711807228"
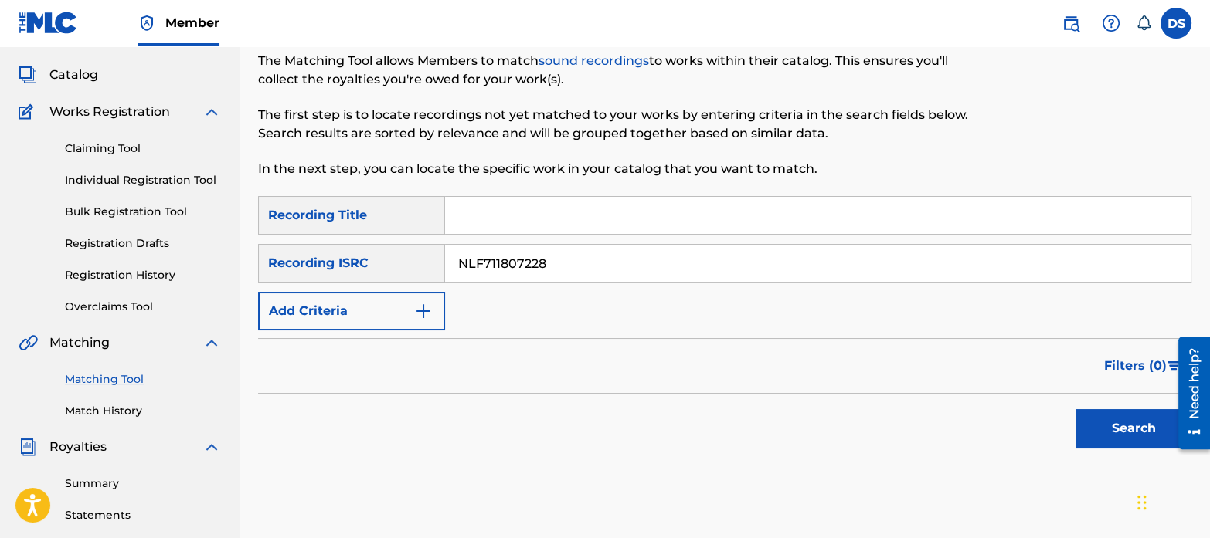
type input "NLF711807228"
click at [1075, 409] on button "Search" at bounding box center [1133, 428] width 116 height 39
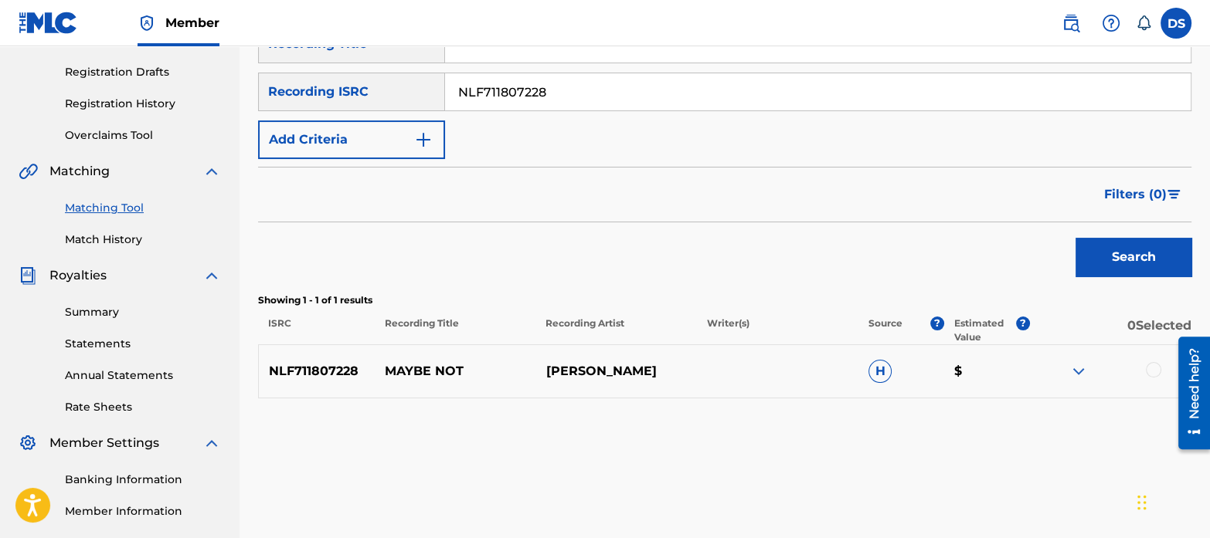
scroll to position [304, 0]
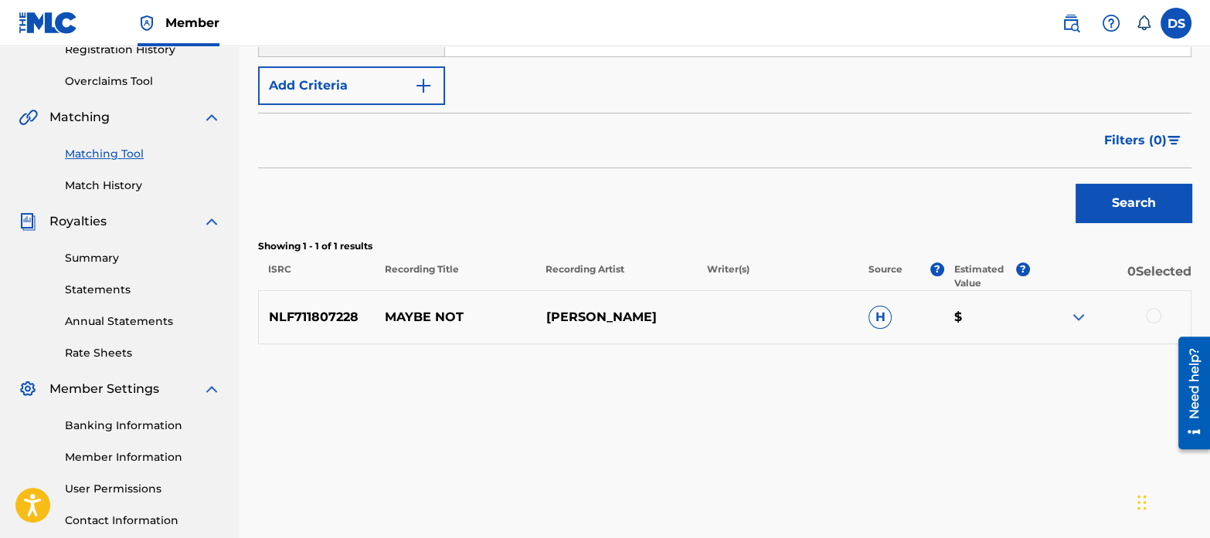
click at [1147, 312] on div at bounding box center [1153, 315] width 15 height 15
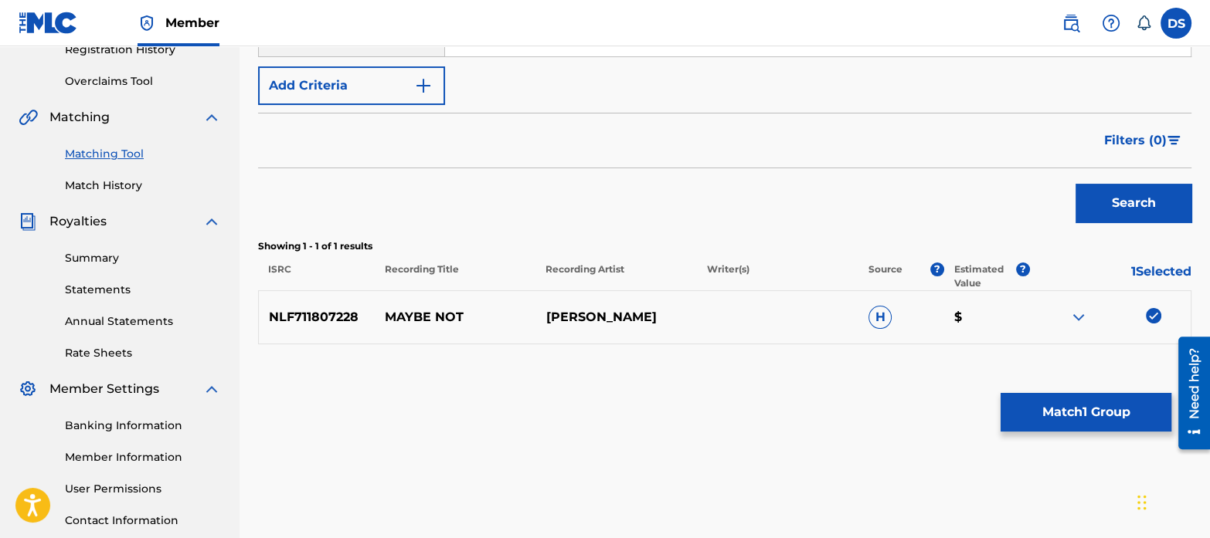
click at [1100, 409] on button "Match 1 Group" at bounding box center [1085, 412] width 171 height 39
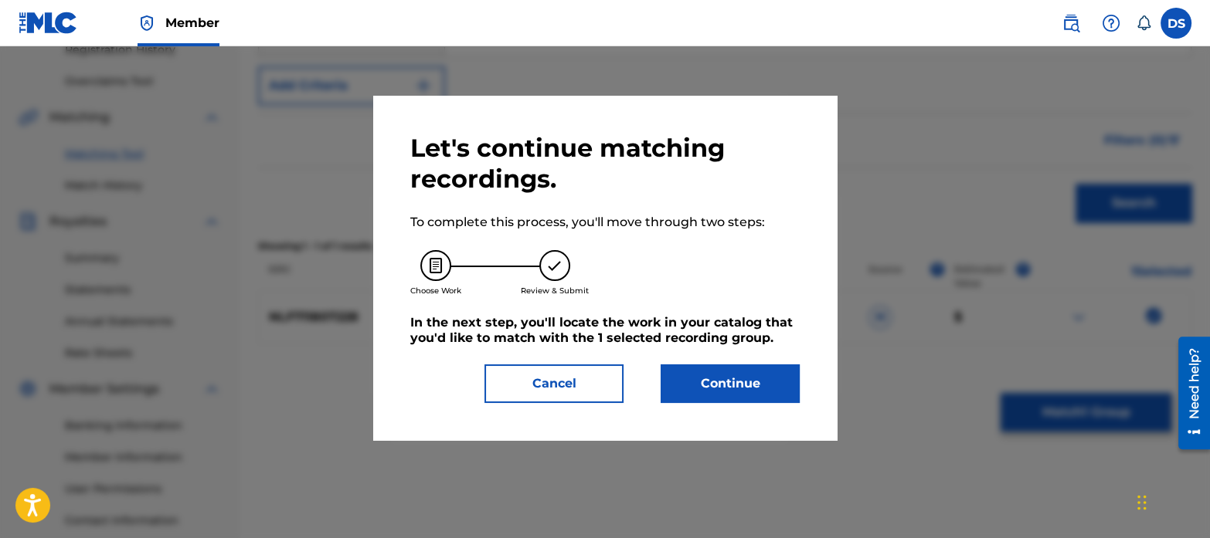
click at [789, 366] on button "Continue" at bounding box center [729, 384] width 139 height 39
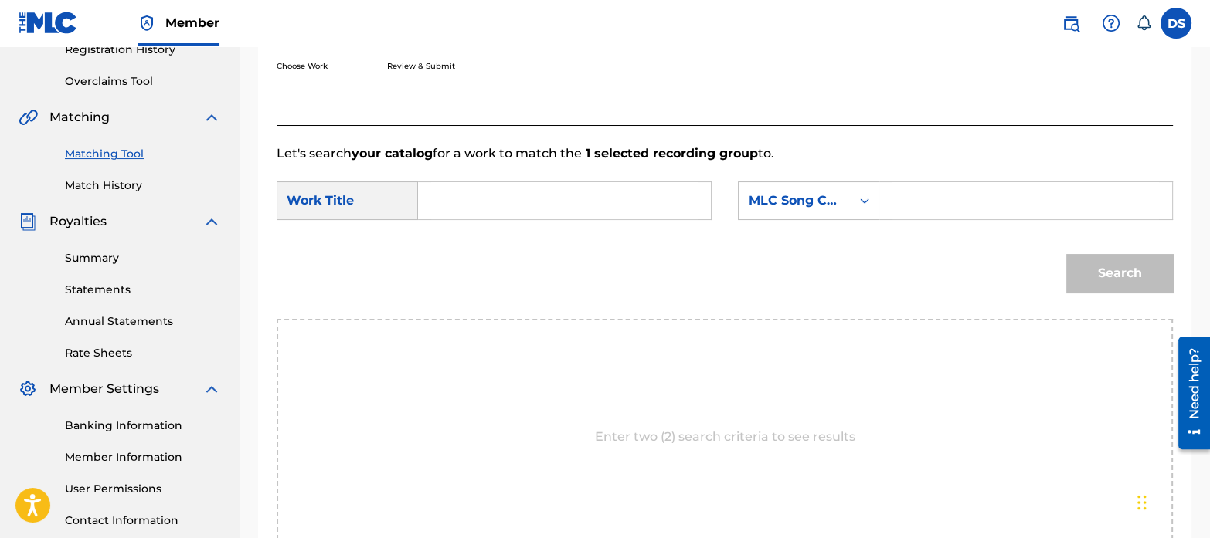
click at [550, 187] on input "Search Form" at bounding box center [564, 200] width 266 height 37
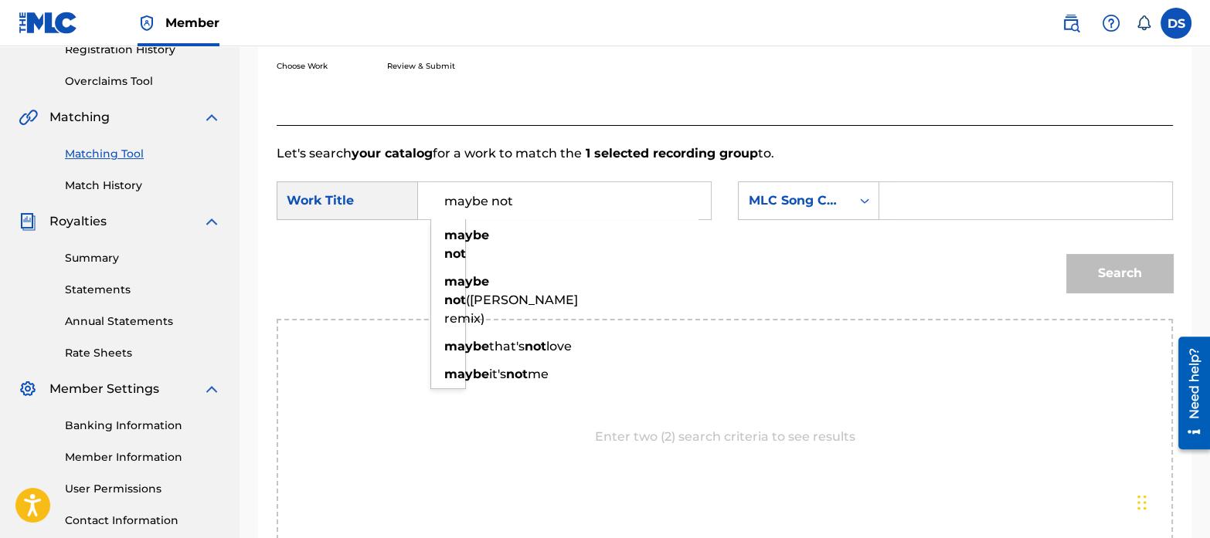
type input "maybe not"
click at [585, 270] on div "Search" at bounding box center [725, 279] width 896 height 80
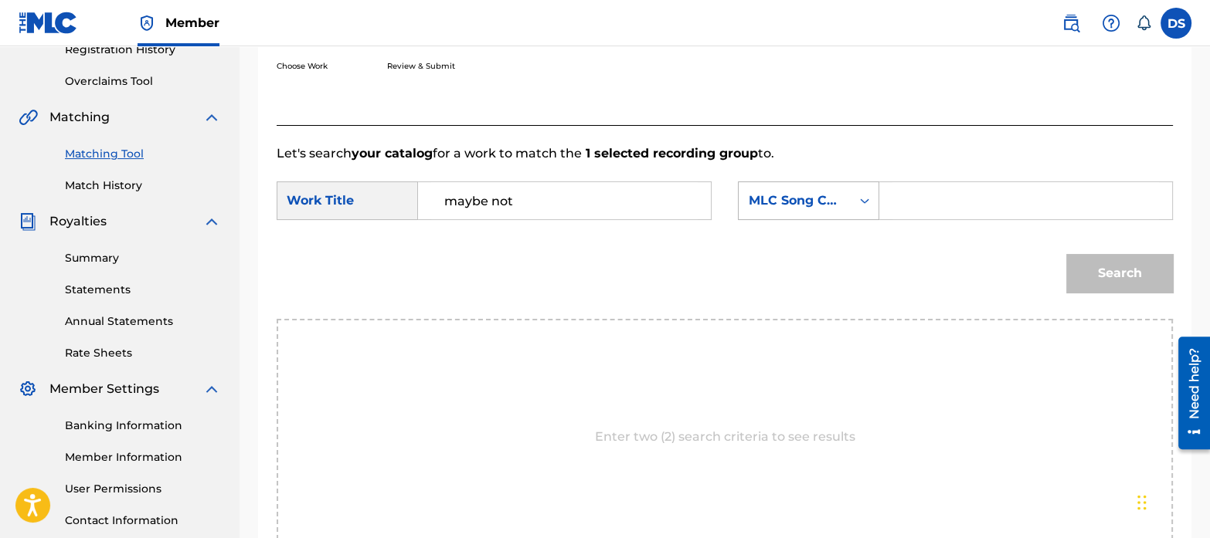
click at [761, 210] on div "MLC Song Code" at bounding box center [794, 200] width 112 height 29
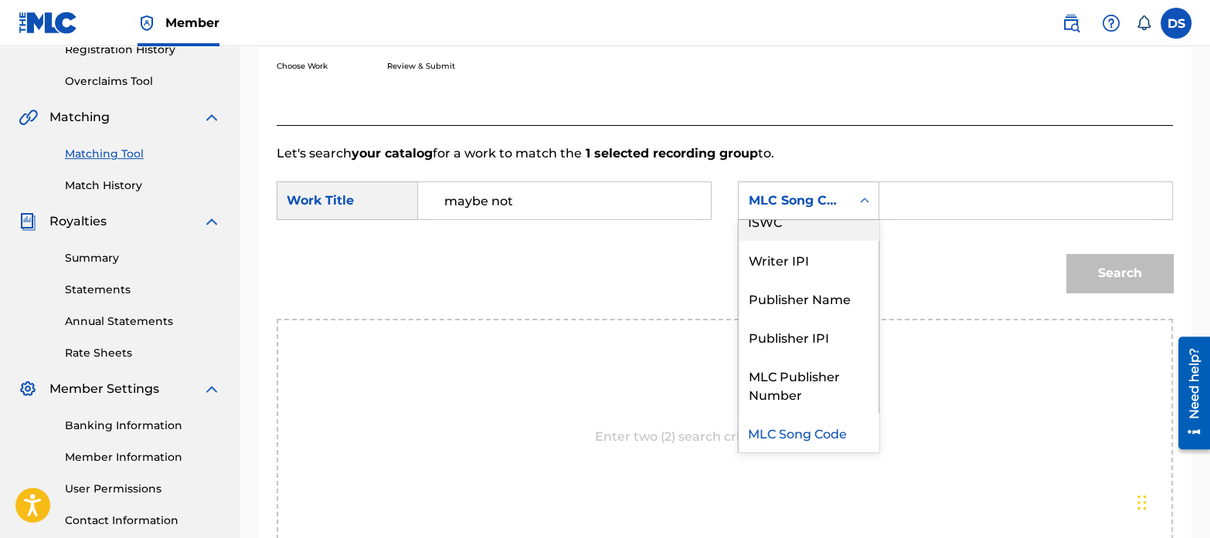
scroll to position [0, 0]
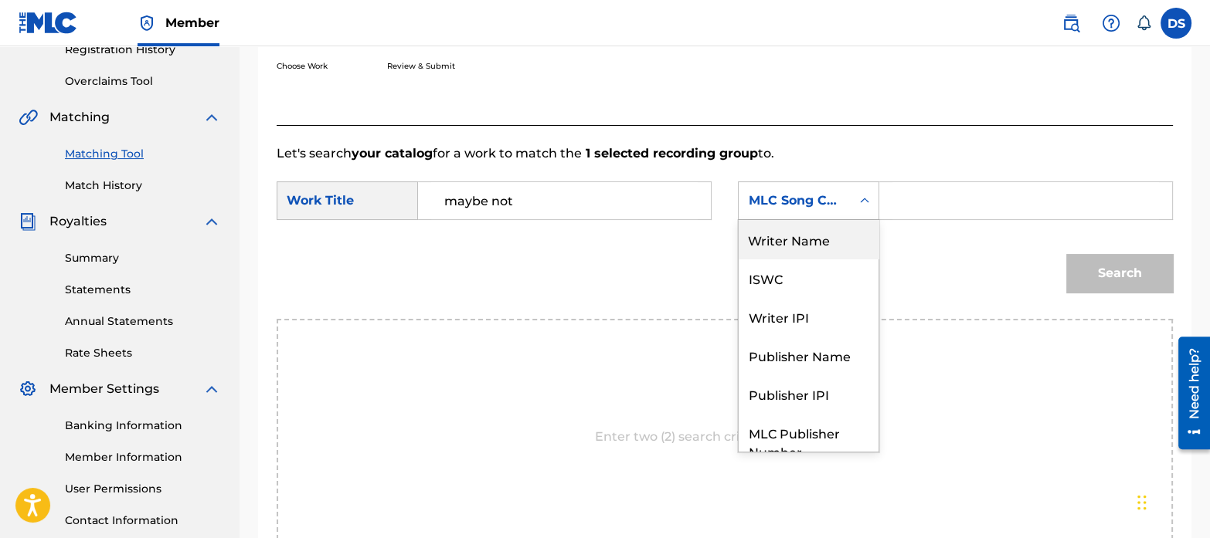
click at [786, 241] on div "Writer Name" at bounding box center [808, 239] width 140 height 39
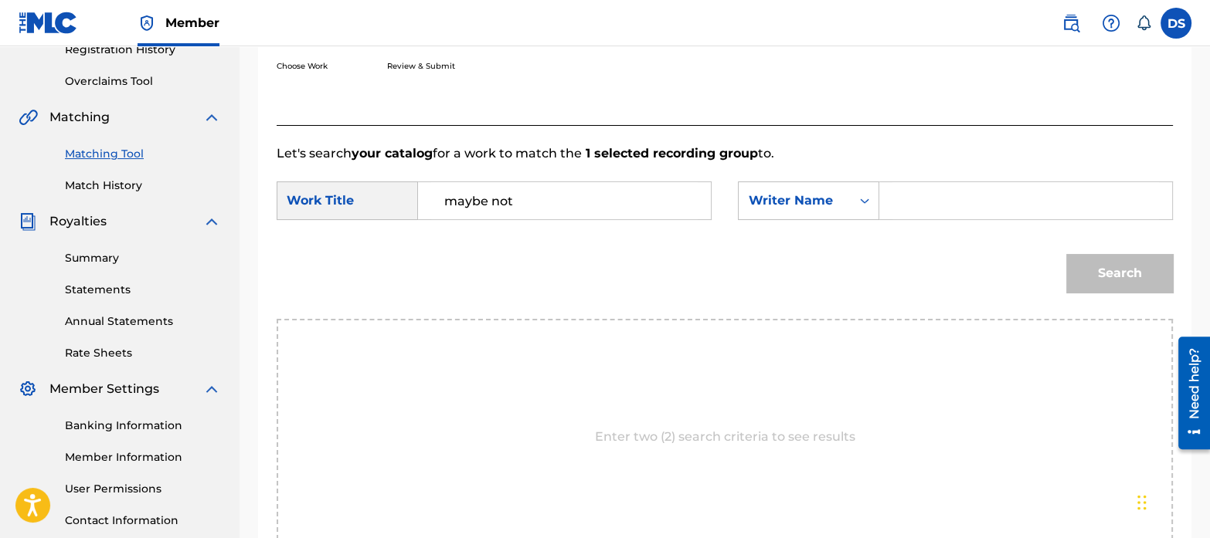
click at [916, 201] on input "Search Form" at bounding box center [1025, 200] width 266 height 37
paste input "[PERSON_NAME]"
type input "[PERSON_NAME]"
click at [1122, 270] on button "Search" at bounding box center [1119, 273] width 107 height 39
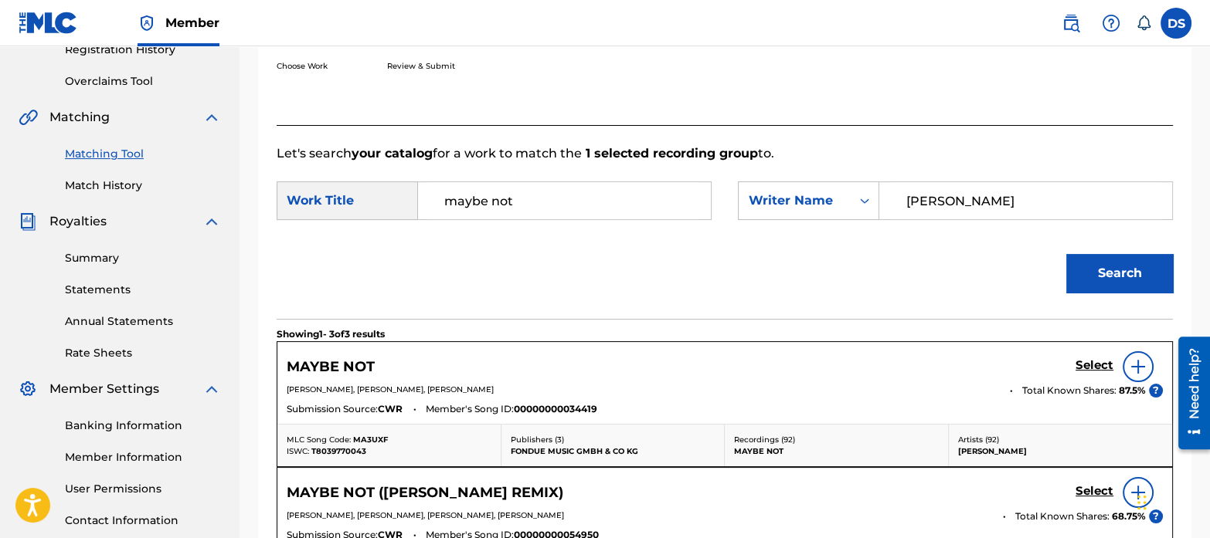
click at [1081, 365] on h5 "Select" at bounding box center [1094, 365] width 38 height 15
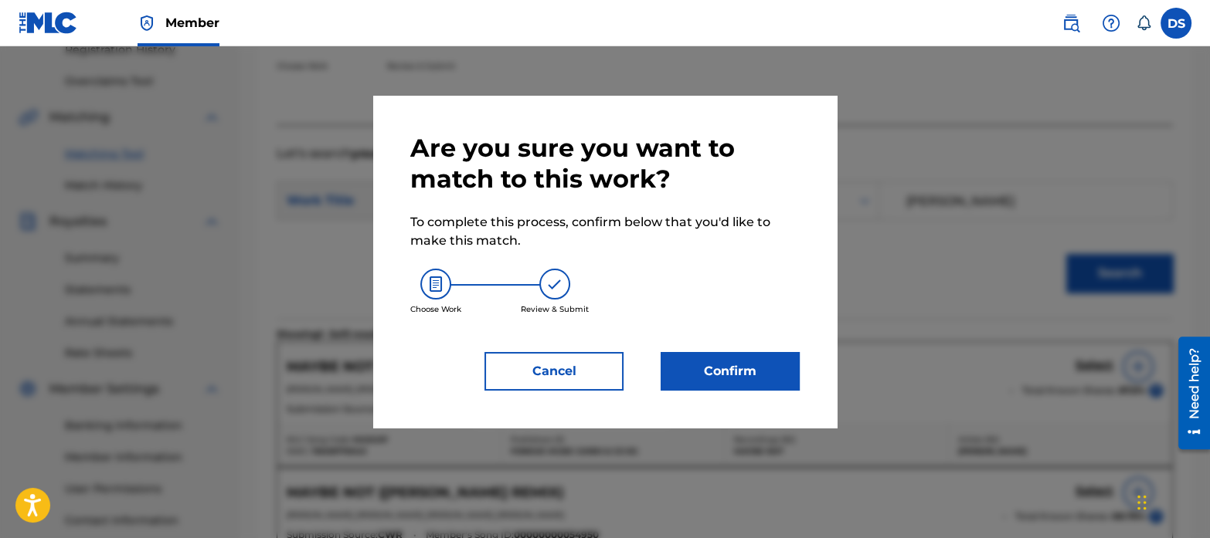
click at [765, 361] on button "Confirm" at bounding box center [729, 371] width 139 height 39
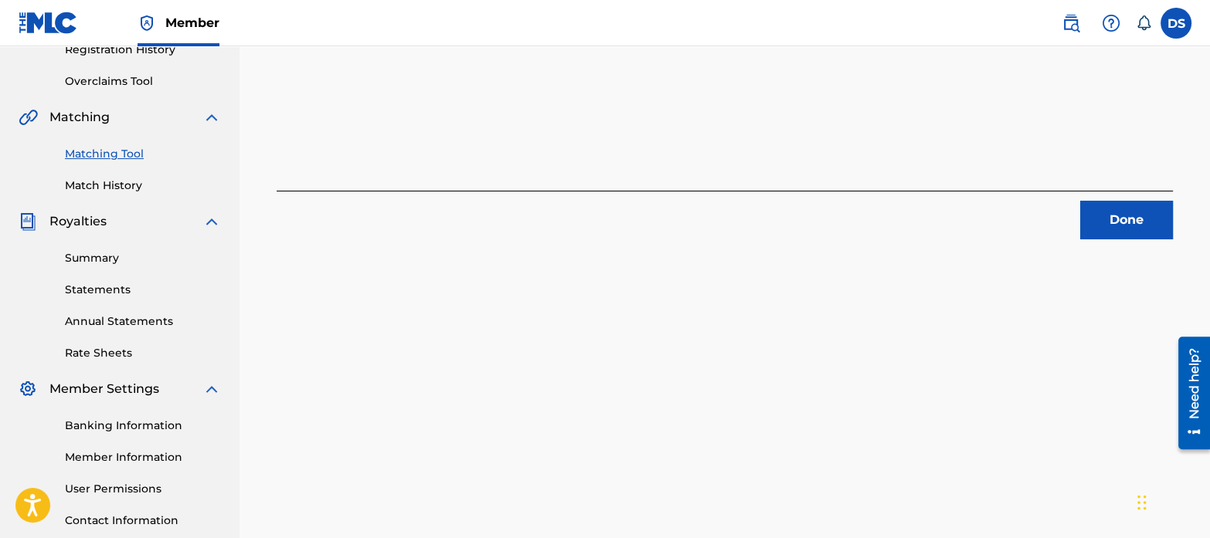
click at [1101, 208] on button "Done" at bounding box center [1126, 220] width 93 height 39
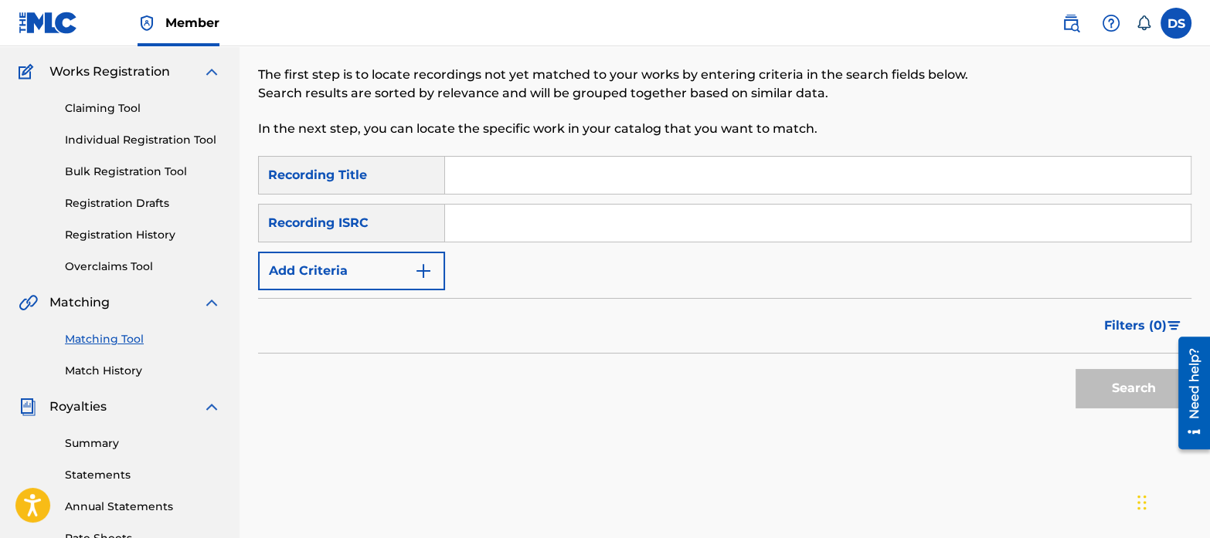
scroll to position [94, 0]
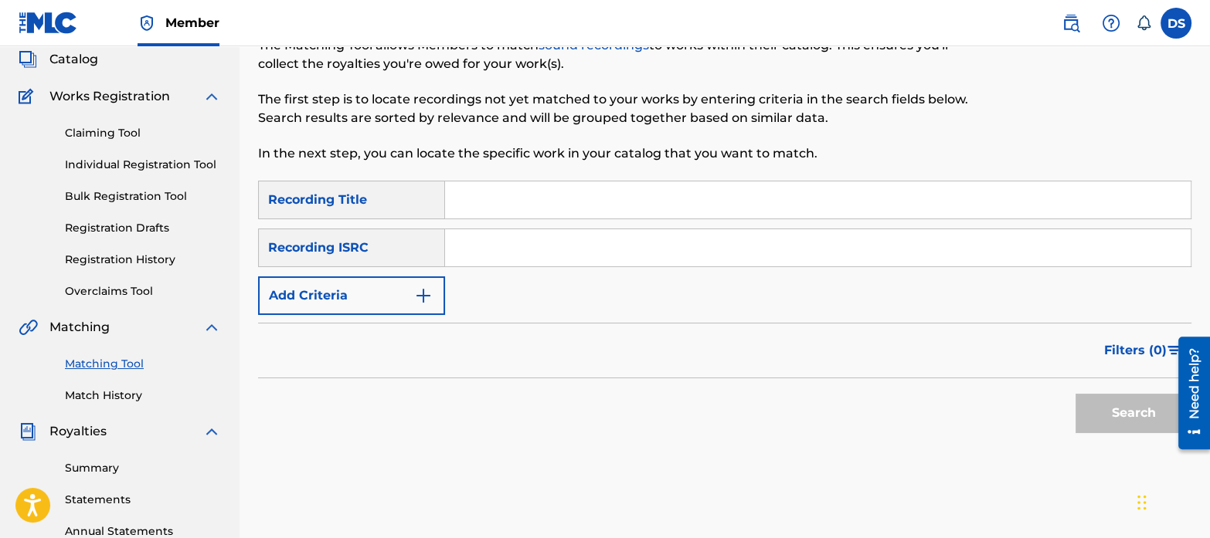
click at [569, 255] on input "Search Form" at bounding box center [817, 247] width 745 height 37
paste input "NLF711802819"
click at [1075, 394] on button "Search" at bounding box center [1133, 413] width 116 height 39
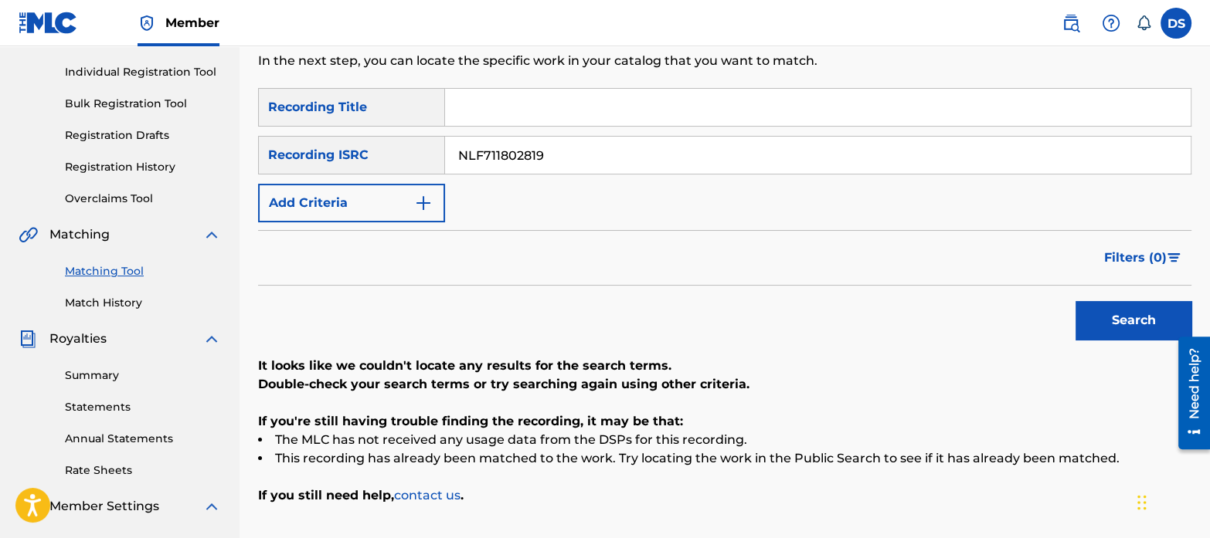
scroll to position [192, 0]
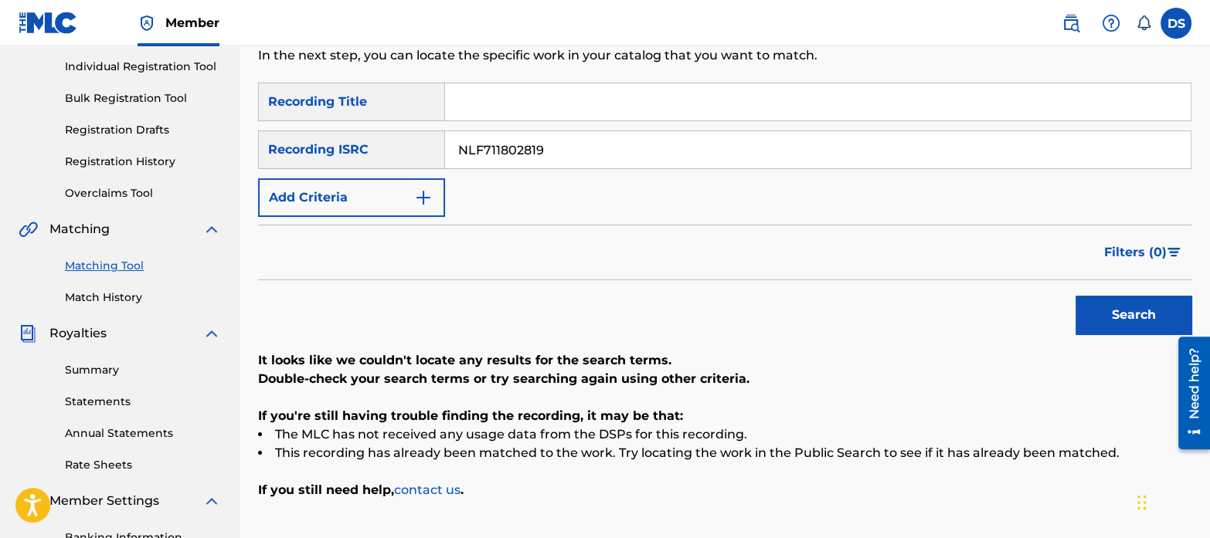
drag, startPoint x: 560, startPoint y: 144, endPoint x: 249, endPoint y: 98, distance: 313.8
click at [249, 98] on div "Matching Tool The Matching Tool allows Members to match sound recordings to wor…" at bounding box center [724, 292] width 970 height 799
paste input "CAN112200343"
click at [1075, 296] on button "Search" at bounding box center [1133, 315] width 116 height 39
drag, startPoint x: 572, startPoint y: 152, endPoint x: 344, endPoint y: 75, distance: 241.3
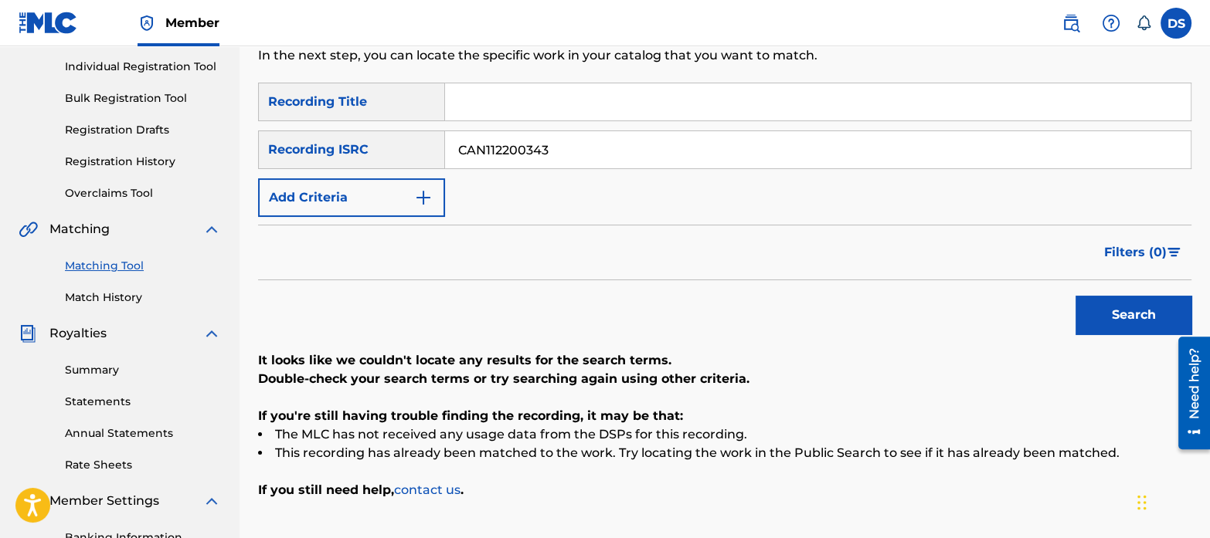
click at [344, 75] on div "Matching Tool The Matching Tool allows Members to match sound recordings to wor…" at bounding box center [724, 292] width 933 height 799
paste input "NL8RL2416558"
type input "NL8RL2416558"
click at [1106, 309] on button "Search" at bounding box center [1133, 315] width 116 height 39
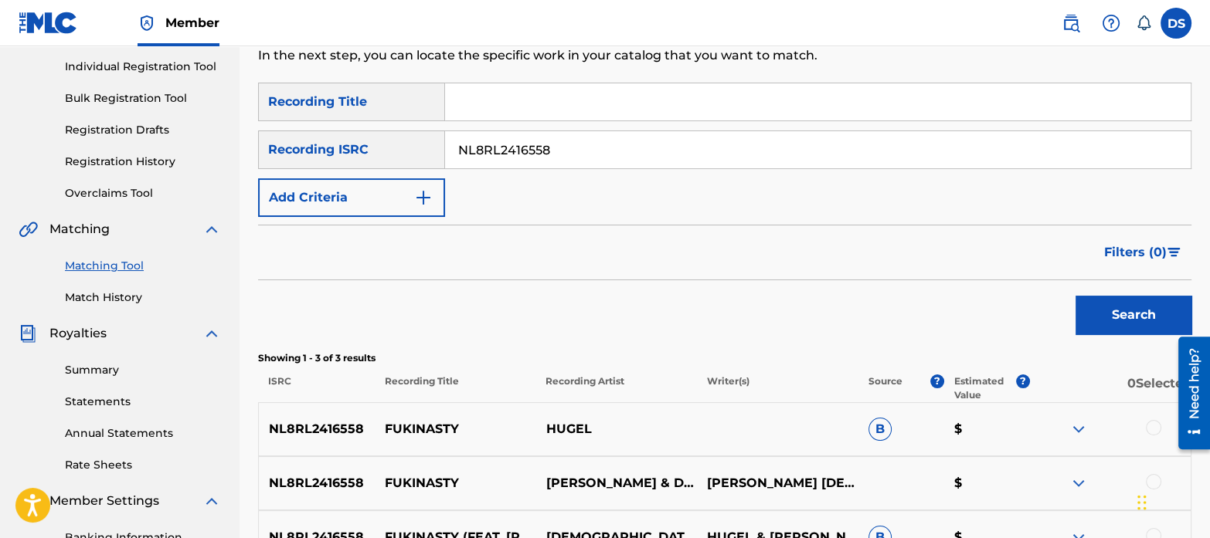
scroll to position [366, 0]
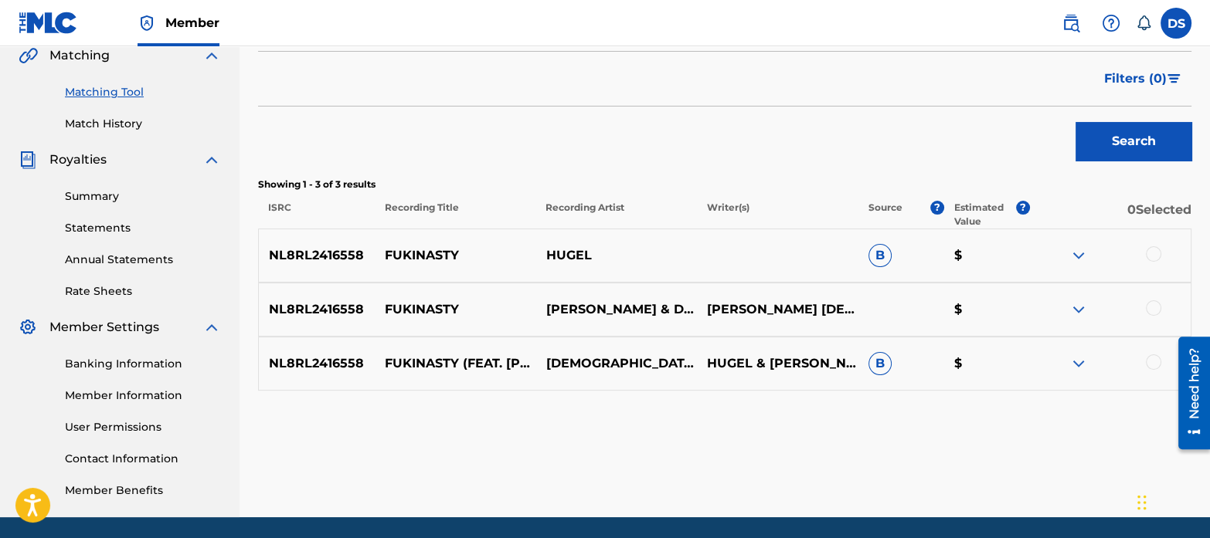
click at [1147, 254] on div at bounding box center [1153, 253] width 15 height 15
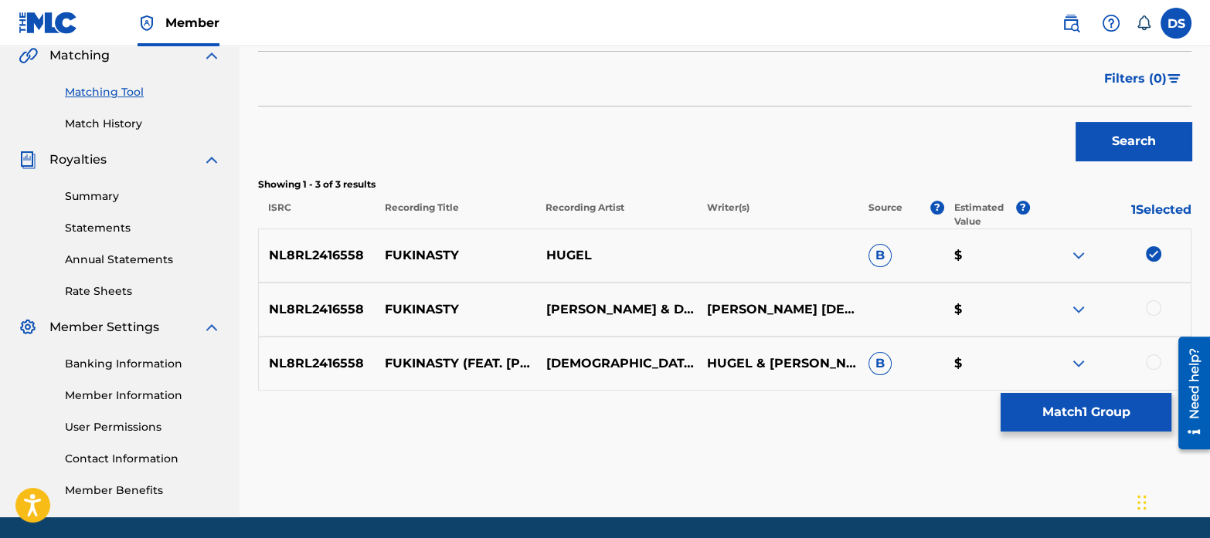
click at [1152, 307] on div at bounding box center [1153, 307] width 15 height 15
click at [1153, 352] on div "NL8RL2416558 FUKINASTY (FEAT. [PERSON_NAME]) [DEMOGRAPHIC_DATA] BEE HUGEL & [PE…" at bounding box center [724, 364] width 933 height 54
click at [1155, 361] on div at bounding box center [1153, 362] width 15 height 15
click at [1105, 405] on button "Match 3 Groups" at bounding box center [1085, 412] width 171 height 39
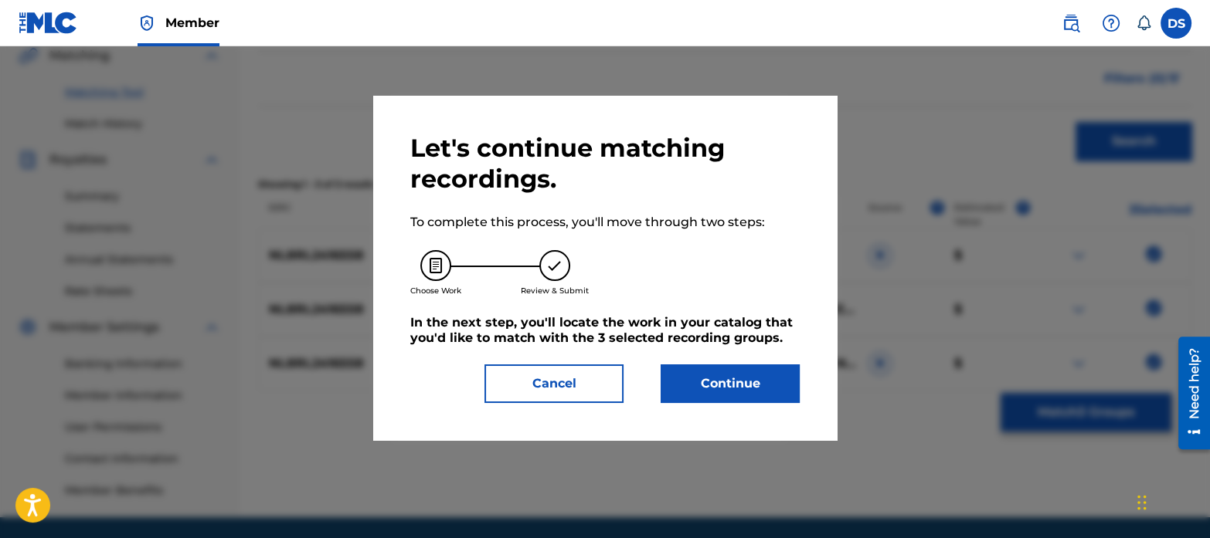
click at [750, 375] on button "Continue" at bounding box center [729, 384] width 139 height 39
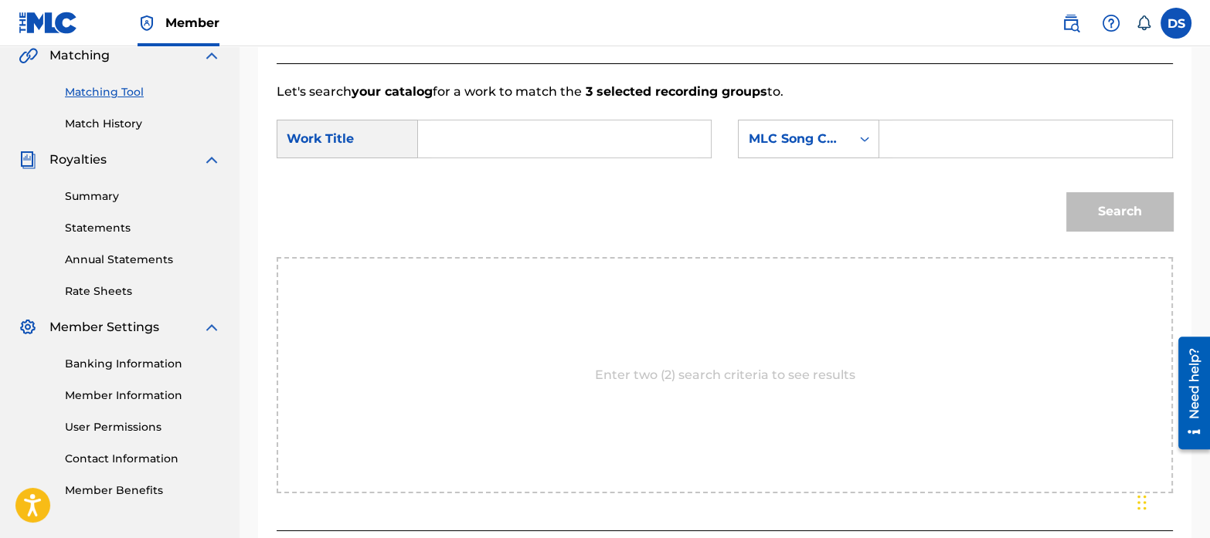
click at [503, 151] on input "Search Form" at bounding box center [564, 138] width 266 height 37
paste input "FUKINASTY"
type input "FUKINASTY"
click at [787, 137] on div "MLC Song Code" at bounding box center [794, 139] width 93 height 19
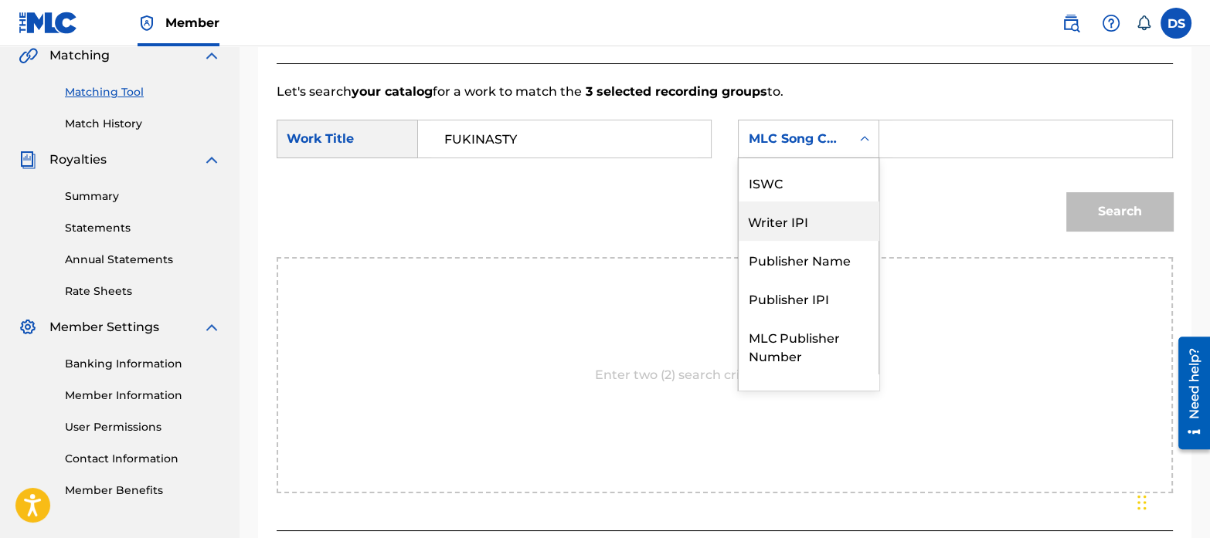
scroll to position [0, 0]
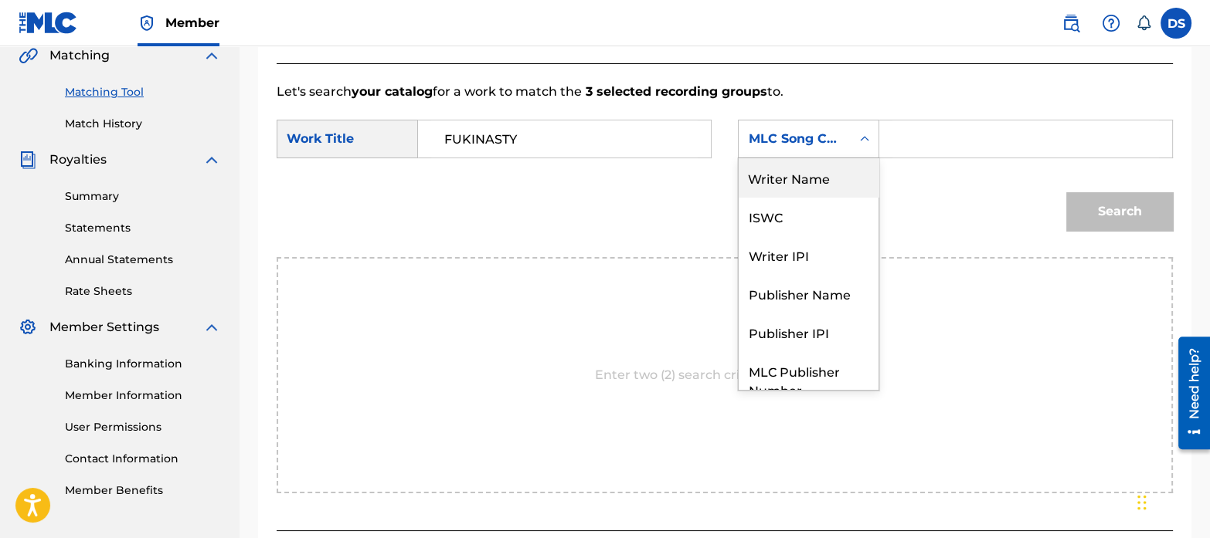
click at [770, 172] on div "Writer Name" at bounding box center [808, 177] width 140 height 39
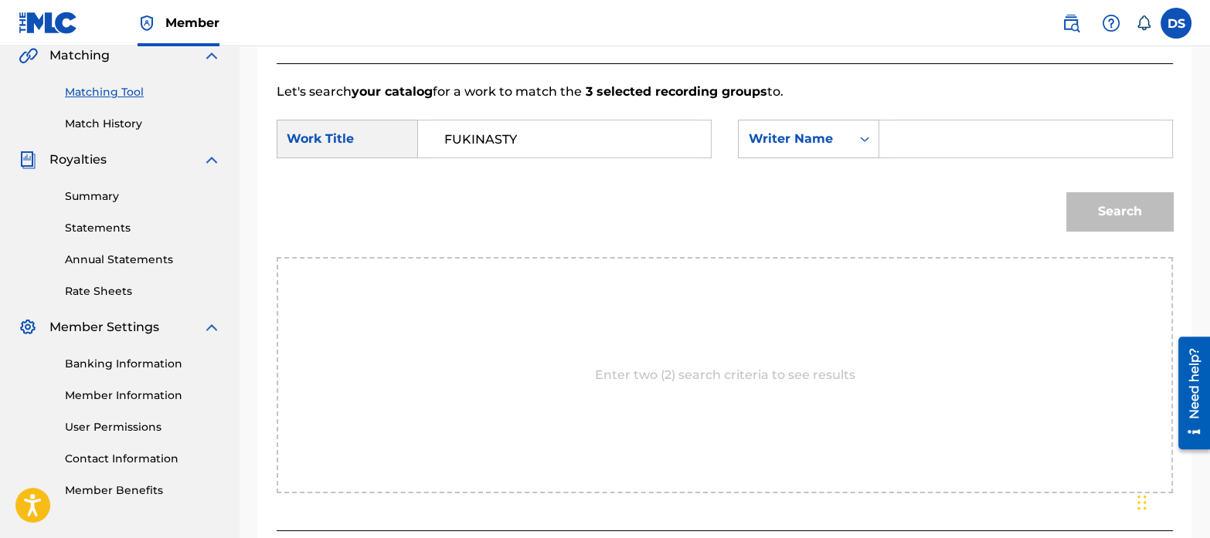
click at [928, 140] on input "Search Form" at bounding box center [1025, 138] width 266 height 37
paste input "[PERSON_NAME]"
type input "[PERSON_NAME]"
click at [1101, 212] on button "Search" at bounding box center [1119, 211] width 107 height 39
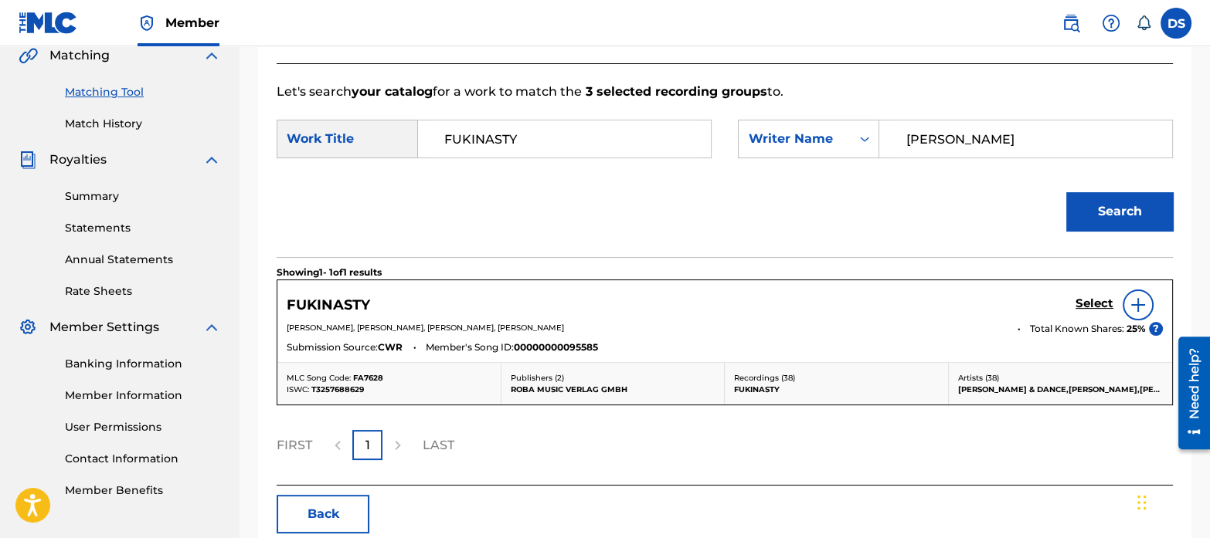
click at [1097, 300] on h5 "Select" at bounding box center [1094, 304] width 38 height 15
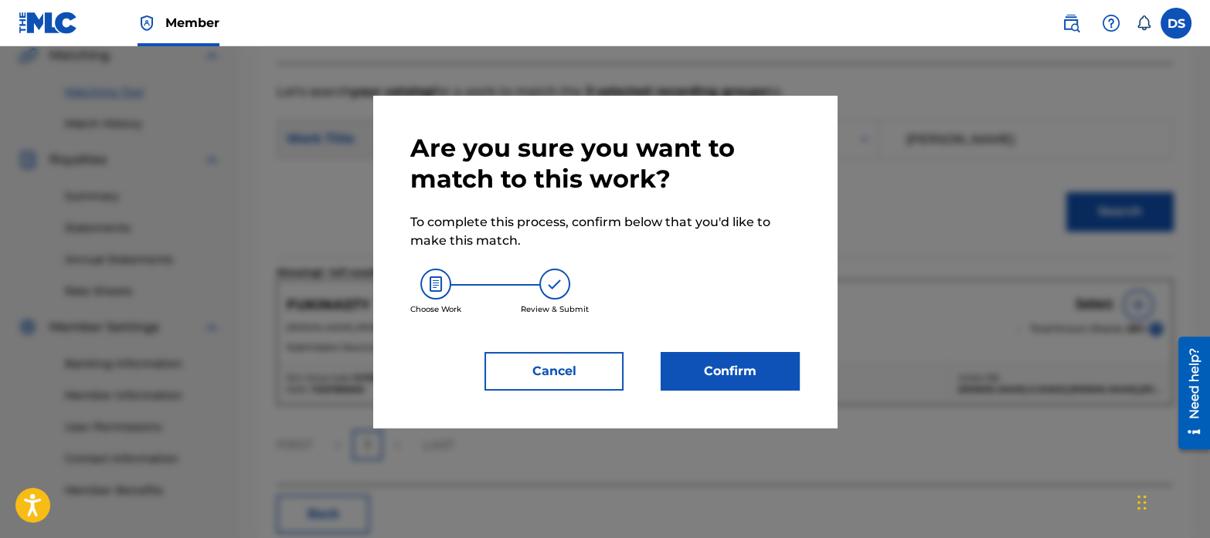
click at [755, 366] on button "Confirm" at bounding box center [729, 371] width 139 height 39
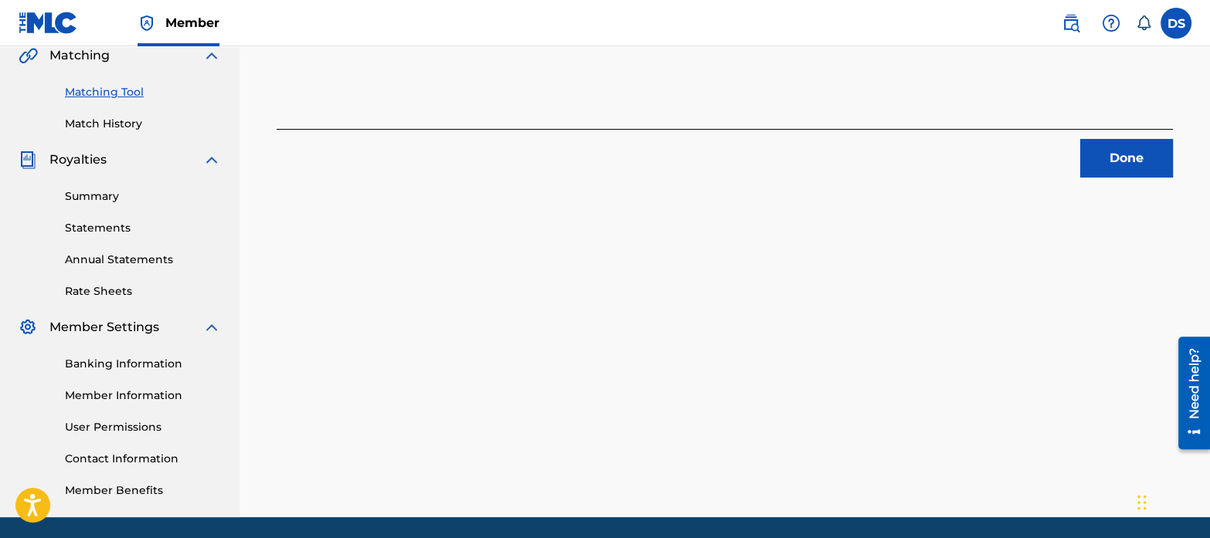
click at [1112, 159] on button "Done" at bounding box center [1126, 158] width 93 height 39
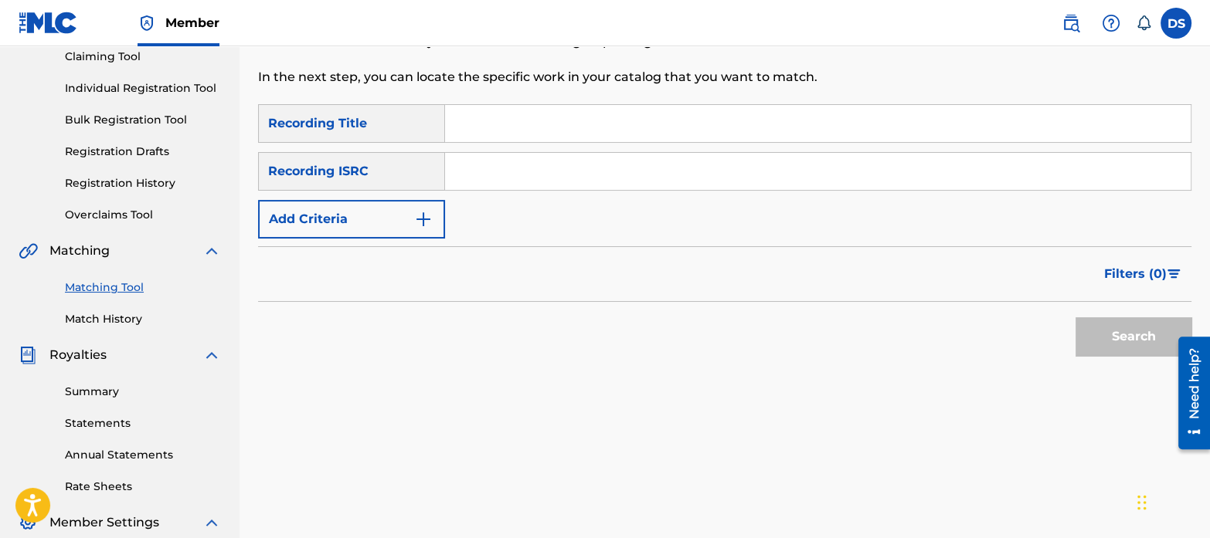
scroll to position [161, 0]
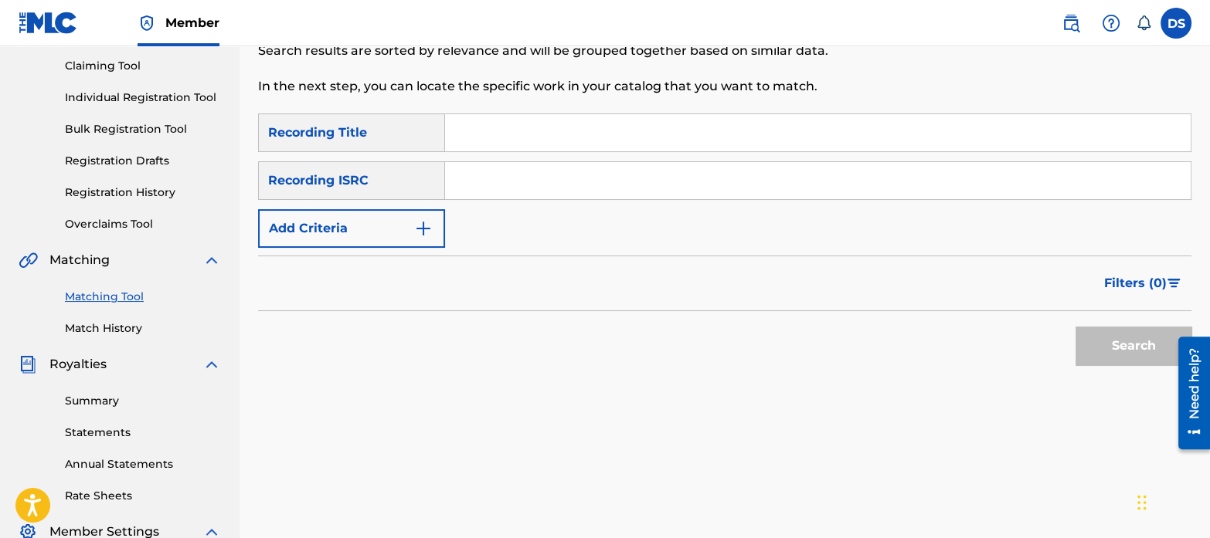
click at [539, 197] on input "Search Form" at bounding box center [817, 180] width 745 height 37
paste input "FRX762339694"
click at [1075, 327] on button "Search" at bounding box center [1133, 346] width 116 height 39
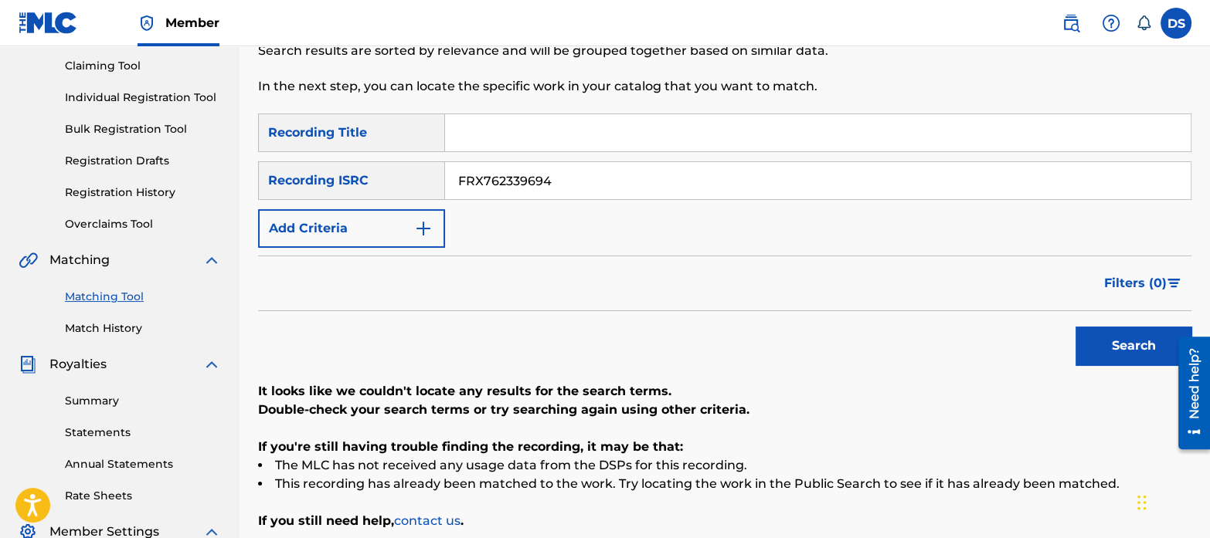
drag, startPoint x: 568, startPoint y: 193, endPoint x: 313, endPoint y: 106, distance: 269.4
click at [313, 106] on div "Matching Tool The Matching Tool allows Members to match sound recordings to wor…" at bounding box center [724, 323] width 933 height 799
paste input "BEN581700309"
type input "BEN581700309"
click at [1075, 327] on button "Search" at bounding box center [1133, 346] width 116 height 39
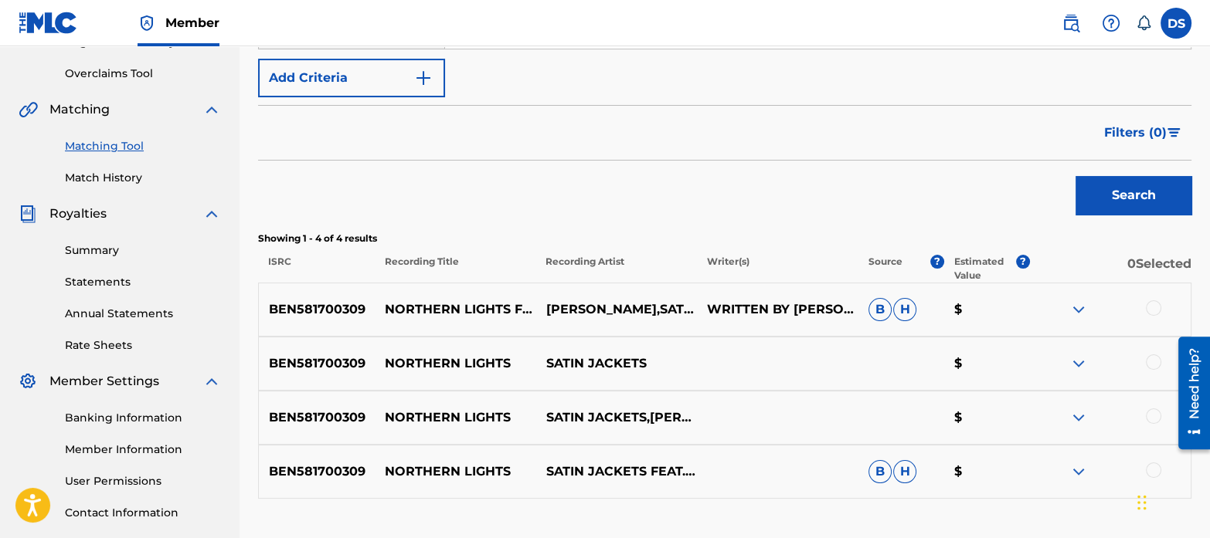
scroll to position [413, 0]
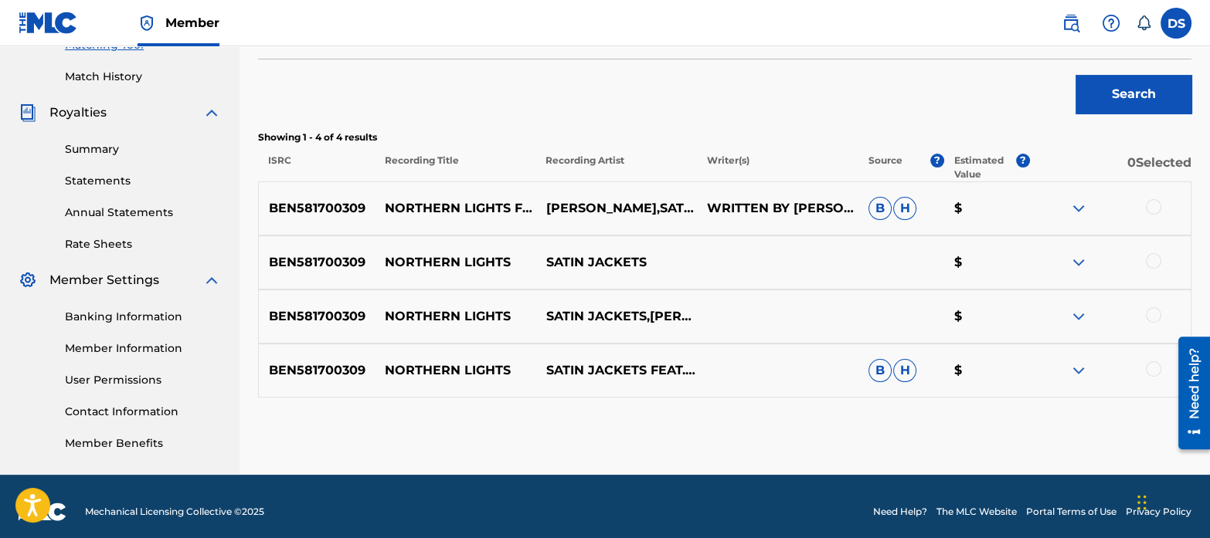
click at [1155, 209] on div at bounding box center [1153, 206] width 15 height 15
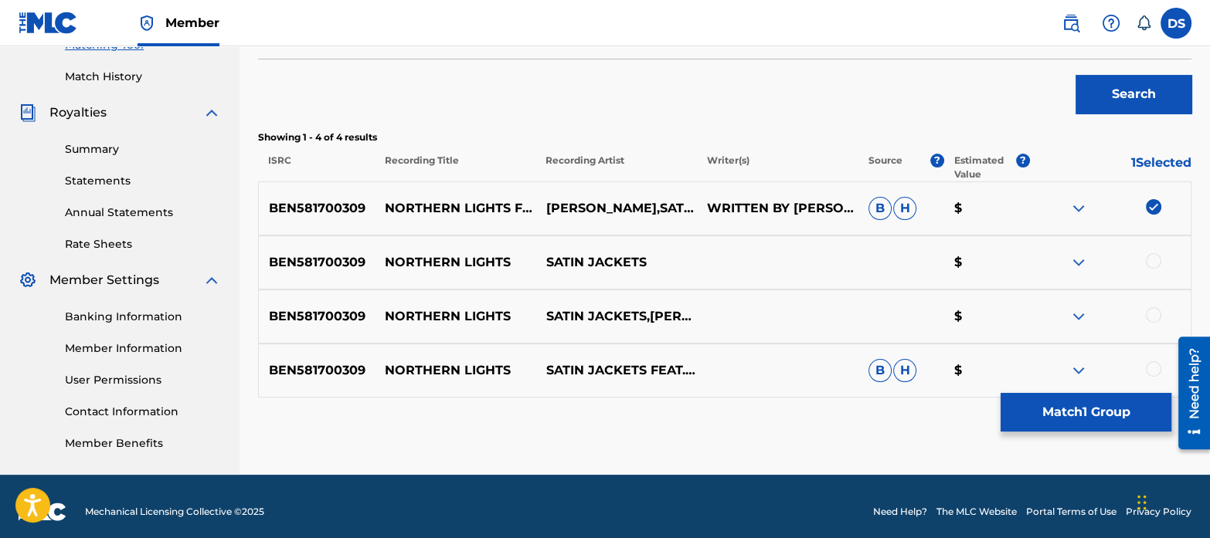
click at [1152, 263] on div at bounding box center [1153, 260] width 15 height 15
click at [1151, 315] on div at bounding box center [1153, 314] width 15 height 15
click at [1157, 372] on div at bounding box center [1153, 368] width 15 height 15
click at [1118, 406] on button "Match 4 Groups" at bounding box center [1085, 412] width 171 height 39
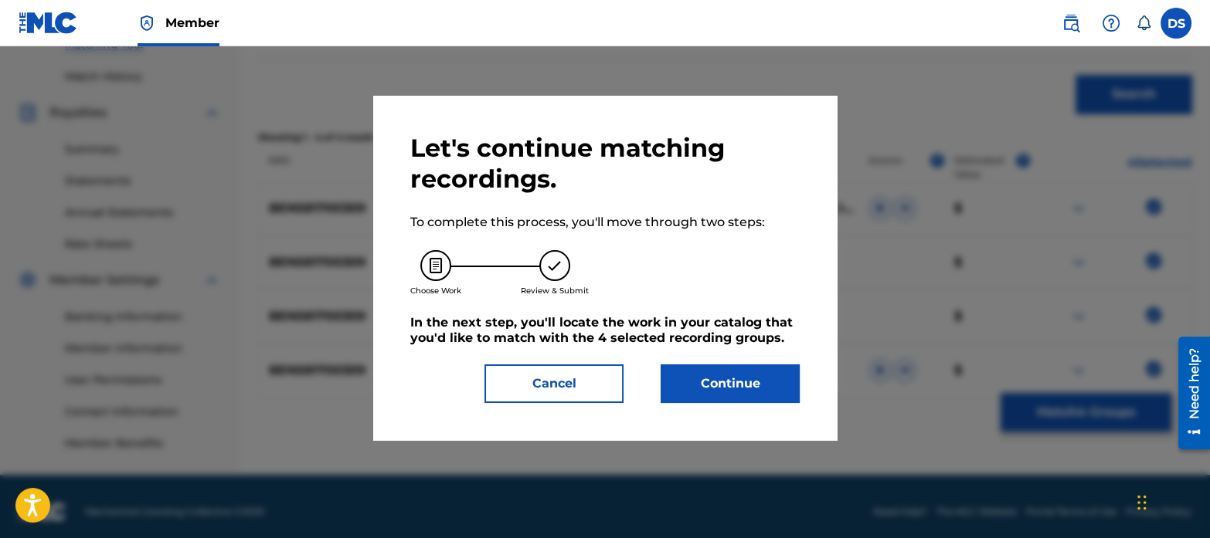
click at [765, 368] on button "Continue" at bounding box center [729, 384] width 139 height 39
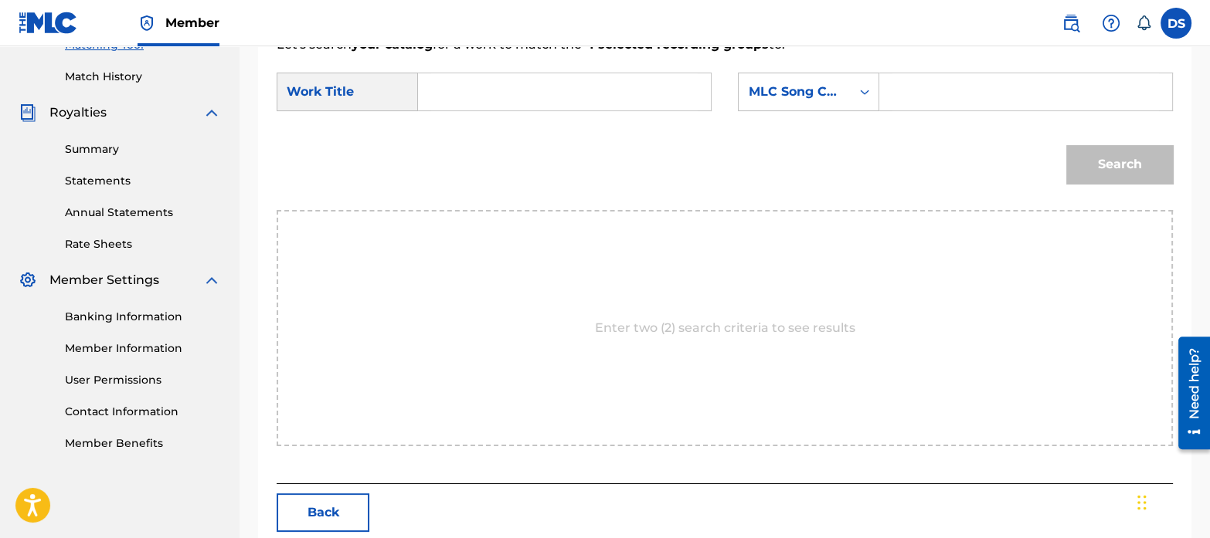
click at [489, 100] on input "Search Form" at bounding box center [564, 91] width 266 height 37
type input "northern lights"
click at [594, 142] on div "Search" at bounding box center [725, 170] width 896 height 80
click at [780, 113] on div "SearchWithCriteria3b9af22d-81e4-4748-ac89-3bac5879ce3a Work Title northern ligh…" at bounding box center [725, 97] width 896 height 48
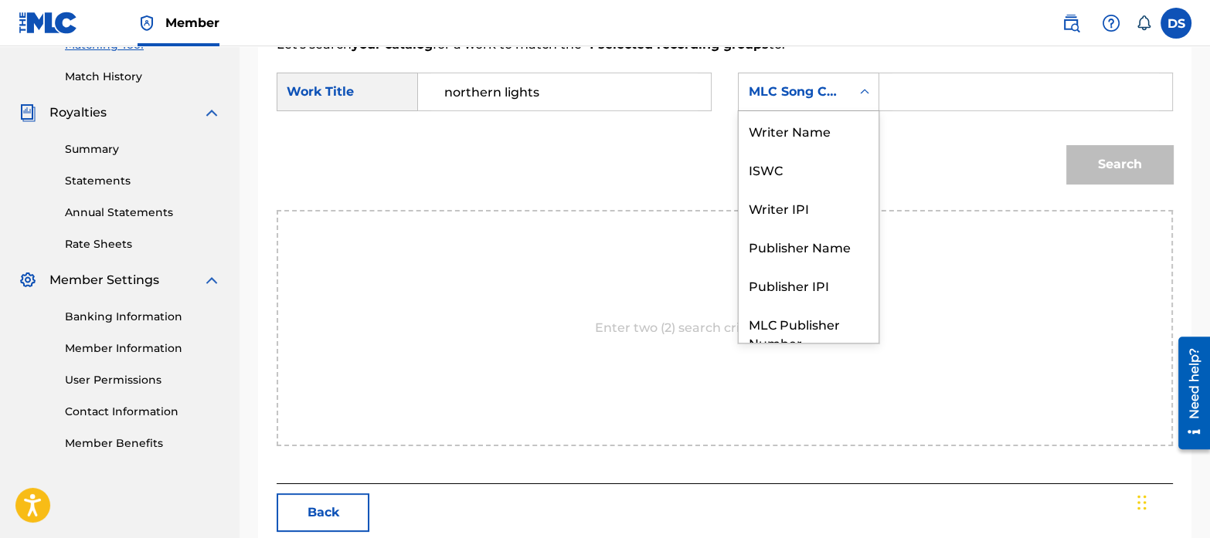
click at [781, 106] on div "MLC Song Code" at bounding box center [808, 92] width 141 height 39
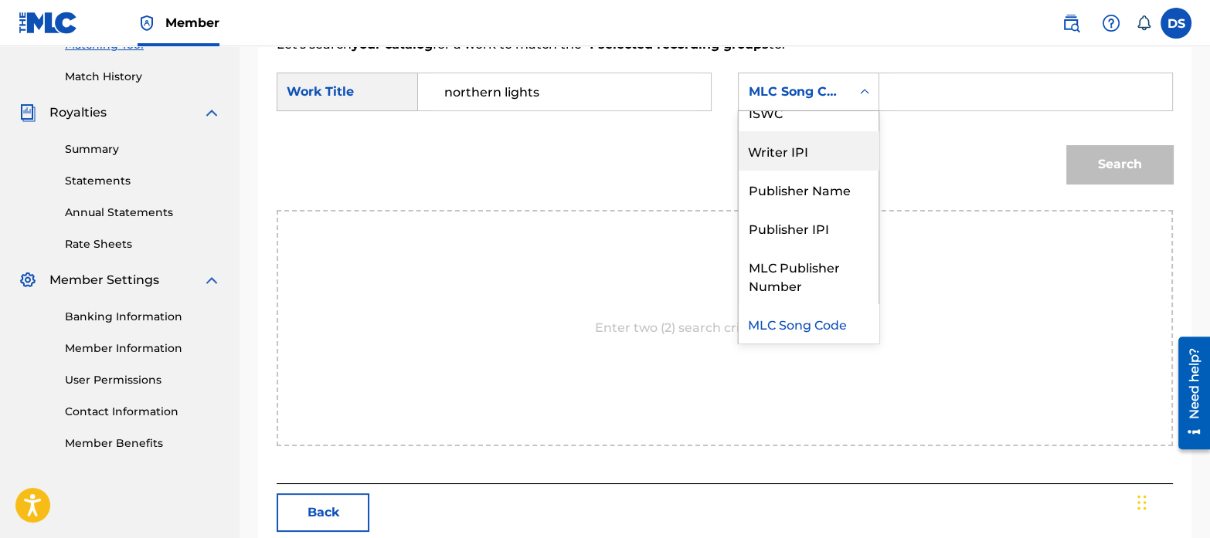
scroll to position [0, 0]
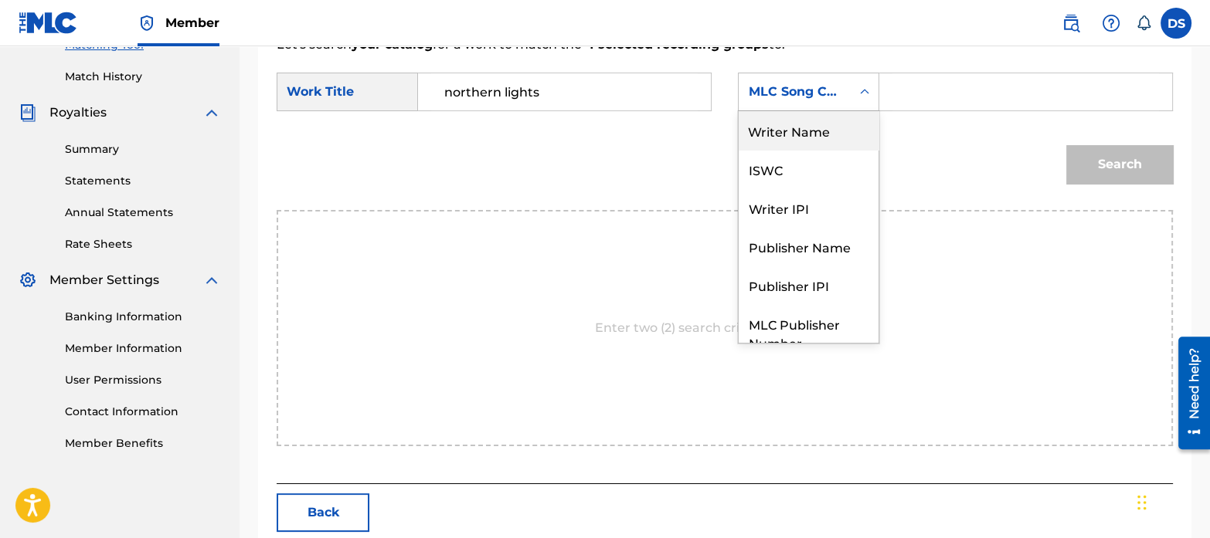
click at [788, 141] on div "Writer Name" at bounding box center [808, 130] width 140 height 39
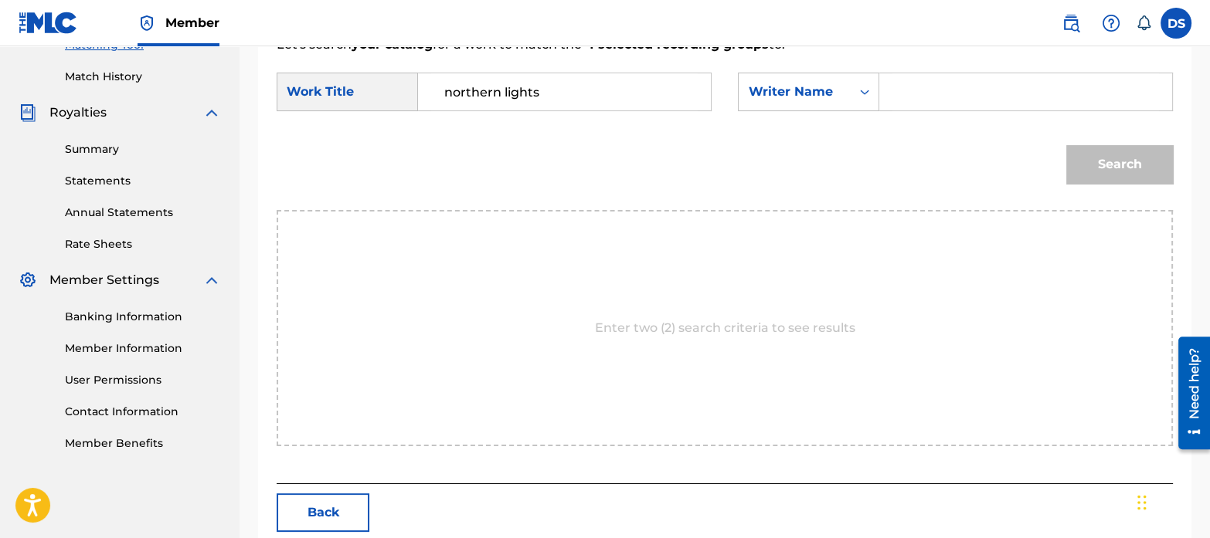
click at [945, 106] on input "Search Form" at bounding box center [1025, 91] width 266 height 37
paste input "[PERSON_NAME]"
type input "[PERSON_NAME]"
click at [1066, 145] on button "Search" at bounding box center [1119, 164] width 107 height 39
